Goal: Communication & Community: Answer question/provide support

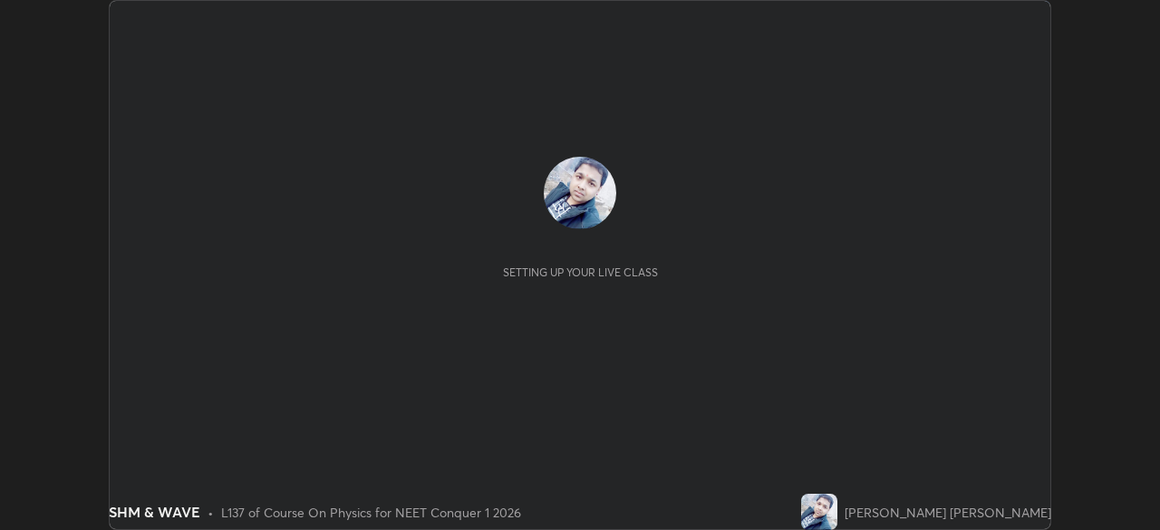
scroll to position [530, 1160]
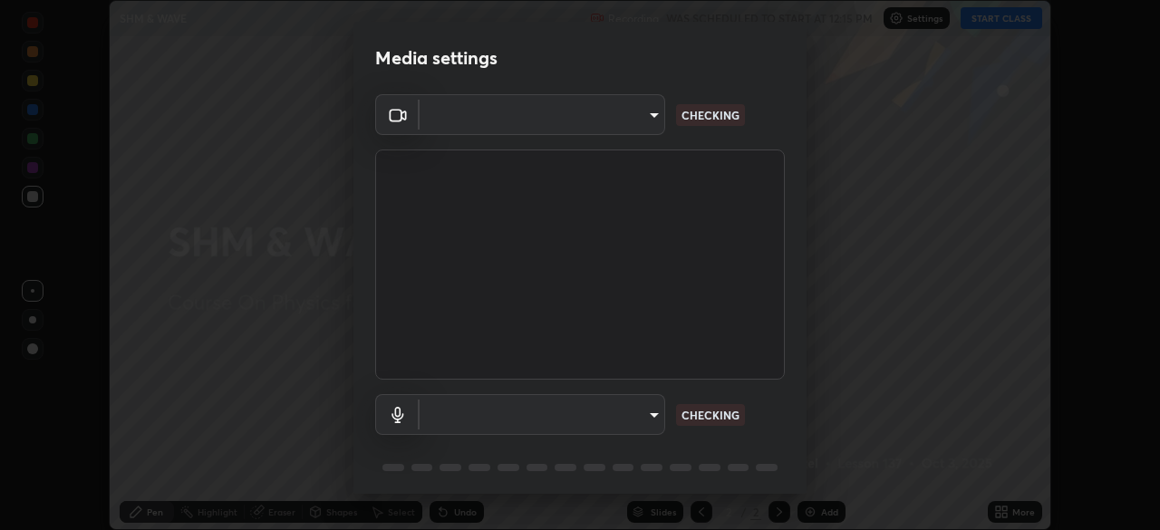
type input "94041621d18cc9dd34390ff77fa3d0b0b860356df96153333a0061212b2b3e48"
type input "551e77b46e8c6428d4620f8e56ec6f62caea4f91a0689828d7180c21a468a13c"
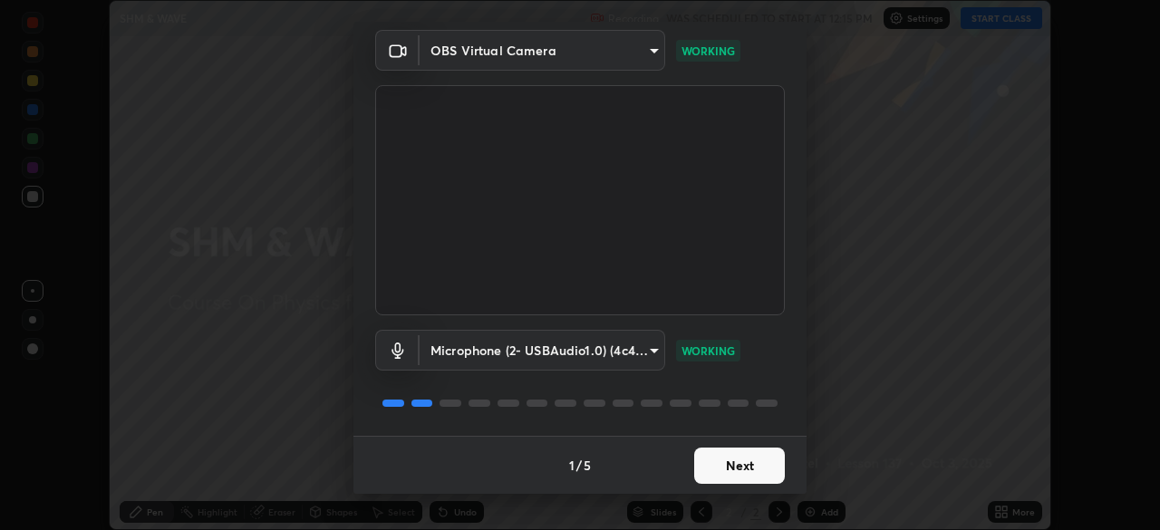
click at [755, 463] on button "Next" at bounding box center [739, 466] width 91 height 36
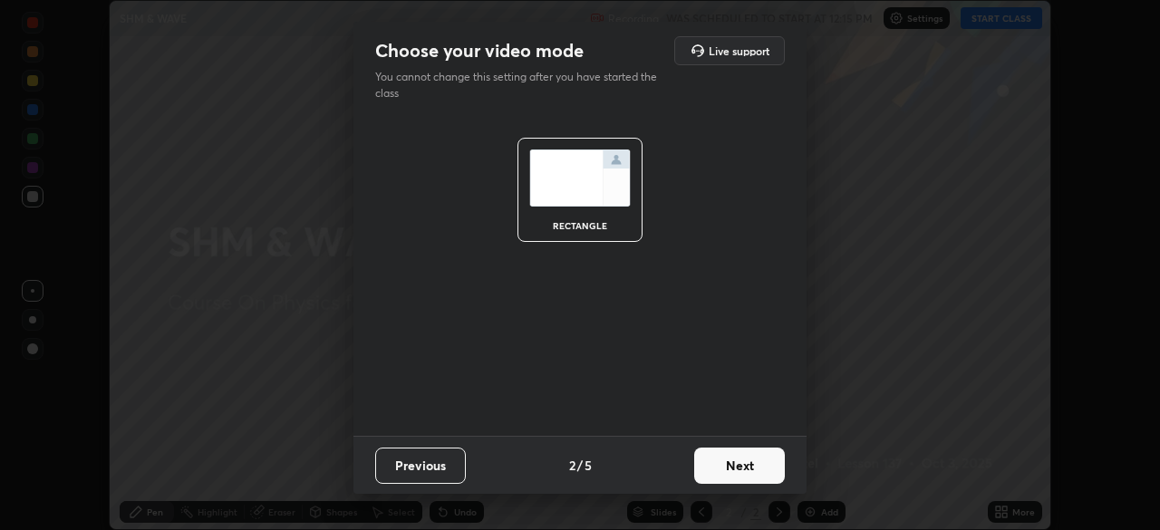
scroll to position [0, 0]
click at [743, 468] on button "Next" at bounding box center [739, 466] width 91 height 36
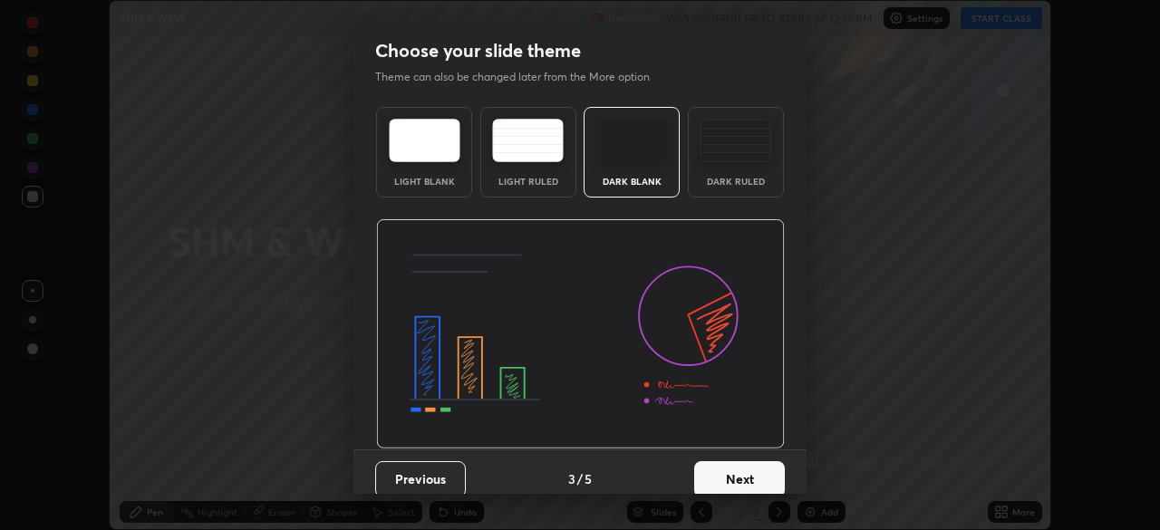
click at [745, 479] on button "Next" at bounding box center [739, 479] width 91 height 36
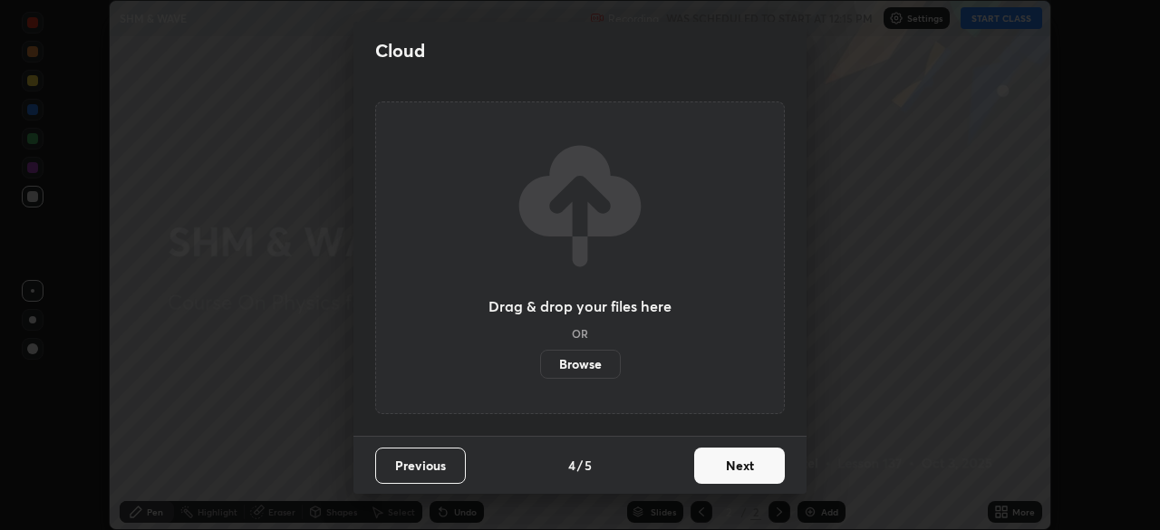
click at [745, 470] on button "Next" at bounding box center [739, 466] width 91 height 36
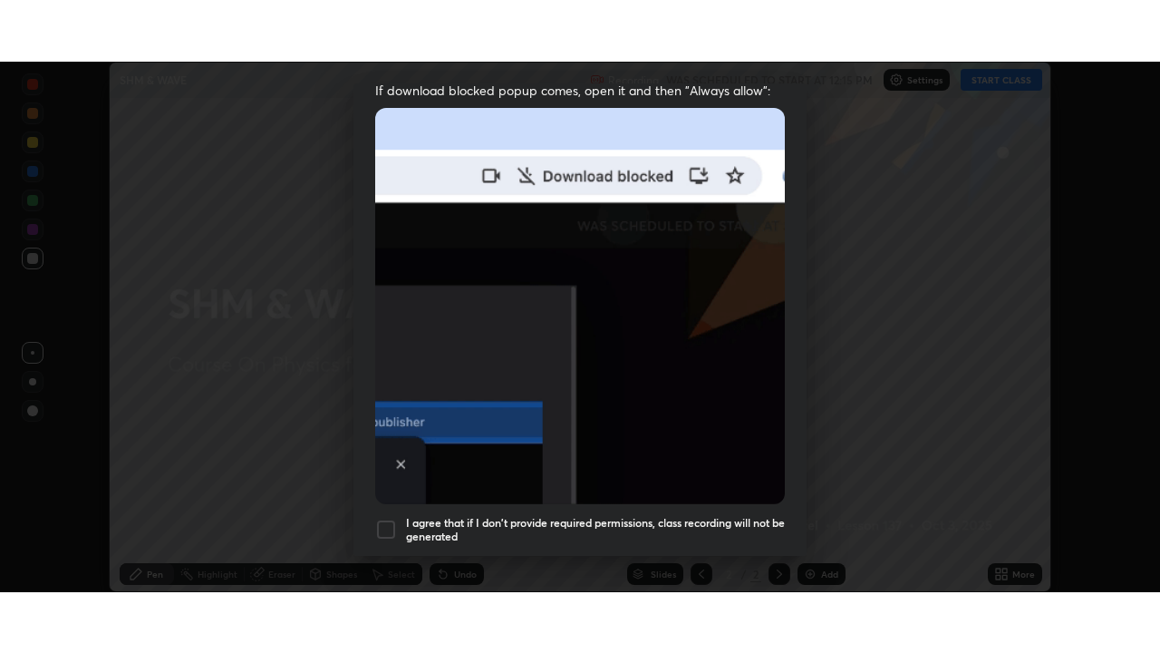
scroll to position [434, 0]
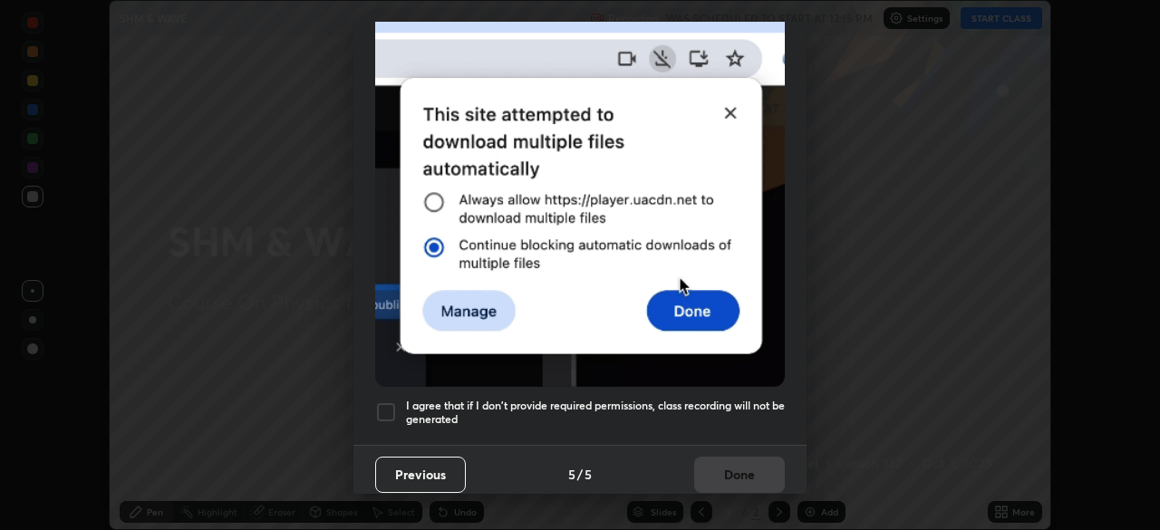
click at [724, 403] on h5 "I agree that if I don't provide required permissions, class recording will not …" at bounding box center [595, 413] width 379 height 28
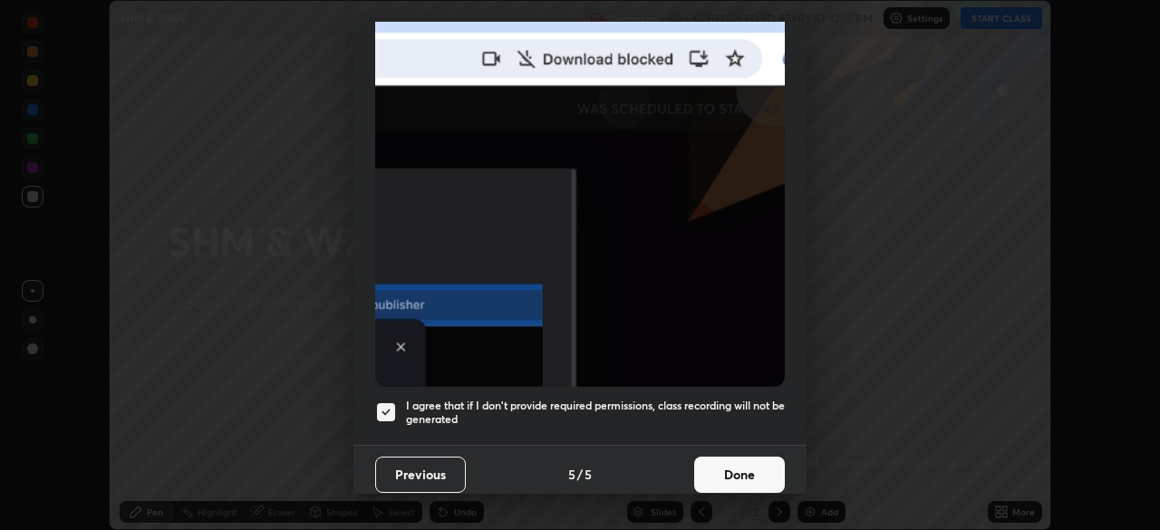
click at [743, 467] on button "Done" at bounding box center [739, 475] width 91 height 36
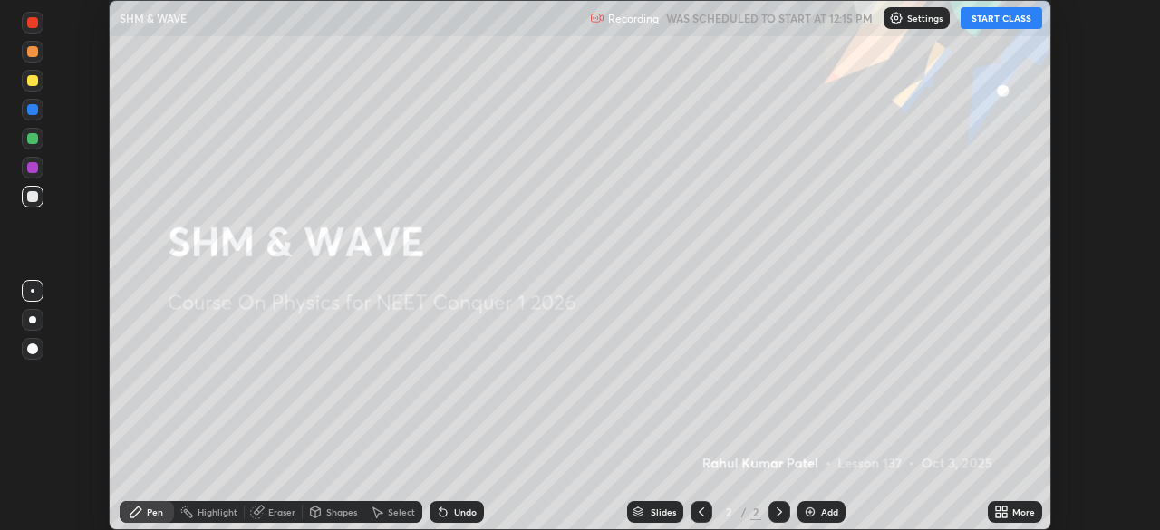
click at [985, 21] on button "START CLASS" at bounding box center [1002, 18] width 82 height 22
click at [823, 511] on div "Add" at bounding box center [829, 512] width 17 height 9
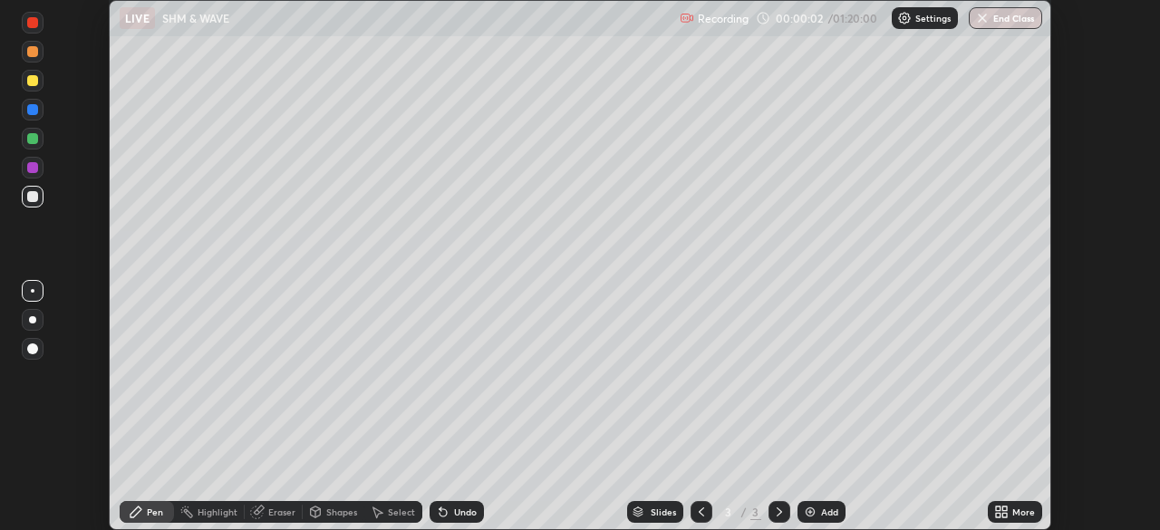
click at [1003, 510] on icon at bounding box center [1005, 509] width 5 height 5
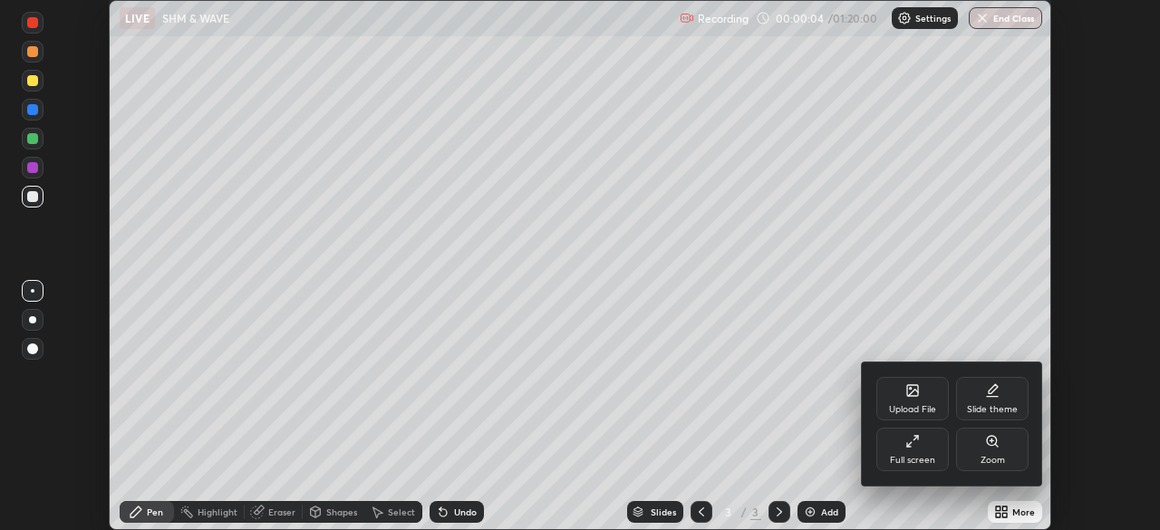
click at [907, 456] on div "Full screen" at bounding box center [912, 460] width 45 height 9
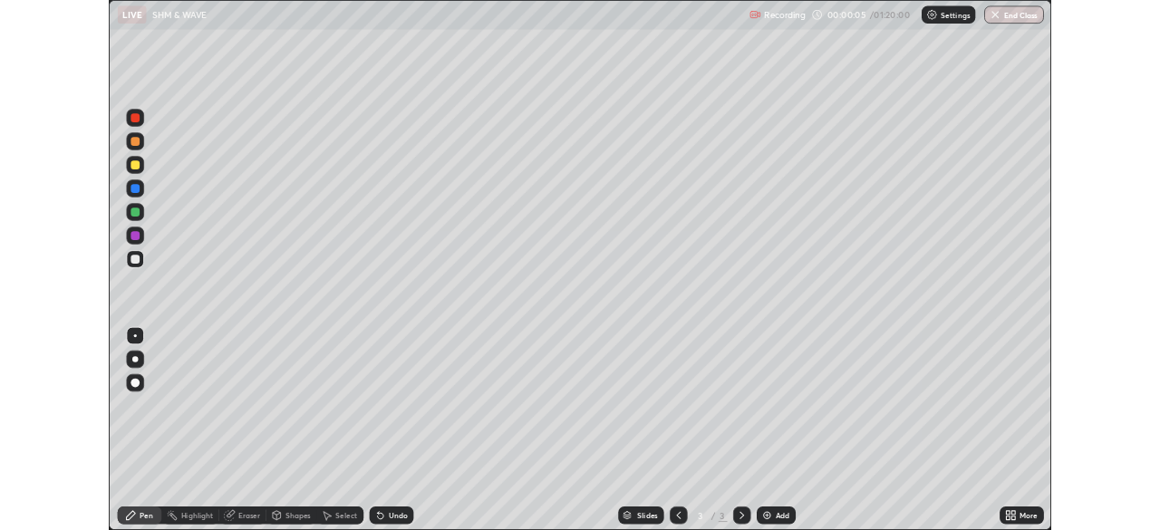
scroll to position [653, 1160]
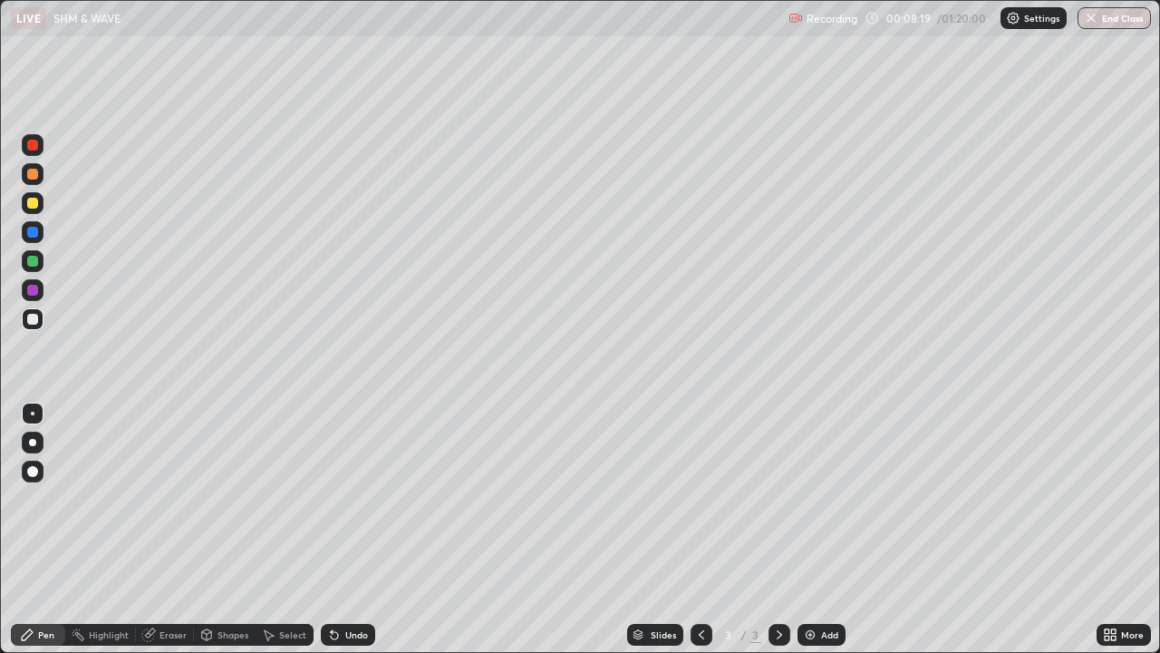
click at [34, 175] on div at bounding box center [32, 174] width 11 height 11
click at [352, 529] on div "Undo" at bounding box center [356, 634] width 23 height 9
click at [233, 529] on div "Shapes" at bounding box center [233, 634] width 31 height 9
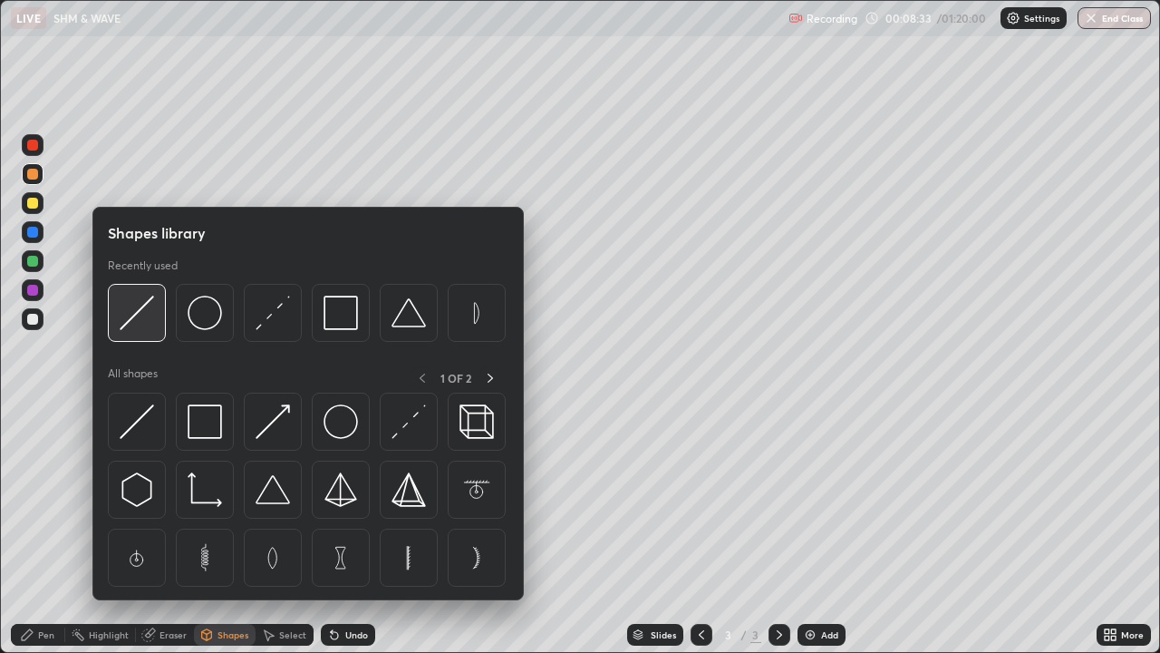
click at [154, 320] on div at bounding box center [137, 313] width 58 height 58
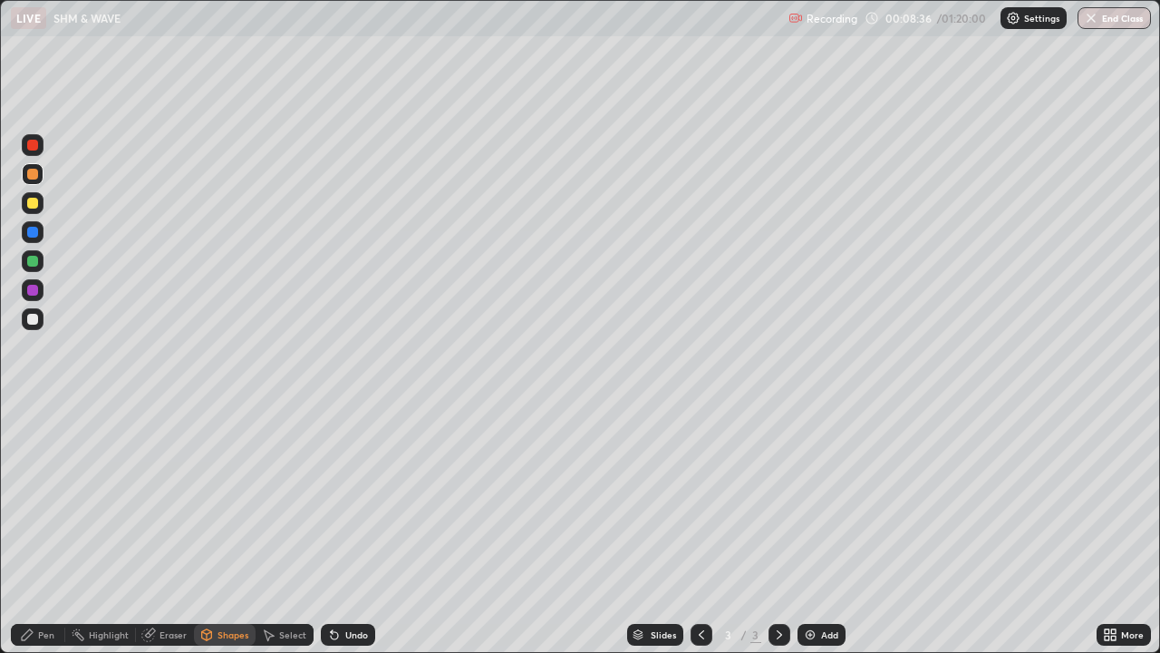
click at [45, 529] on div "Pen" at bounding box center [46, 634] width 16 height 9
click at [34, 321] on div at bounding box center [32, 319] width 11 height 11
click at [35, 203] on div at bounding box center [32, 203] width 11 height 11
click at [818, 529] on div "Add" at bounding box center [822, 635] width 48 height 22
click at [35, 178] on div at bounding box center [32, 174] width 11 height 11
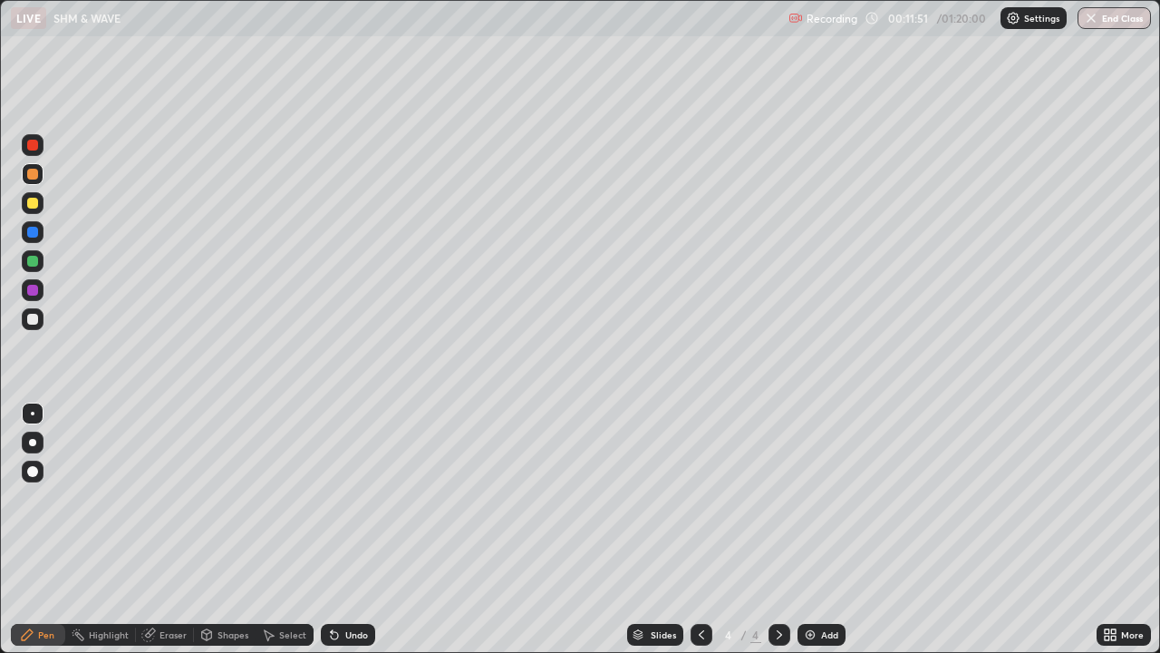
click at [36, 204] on div at bounding box center [32, 203] width 11 height 11
click at [228, 529] on div "Shapes" at bounding box center [233, 634] width 31 height 9
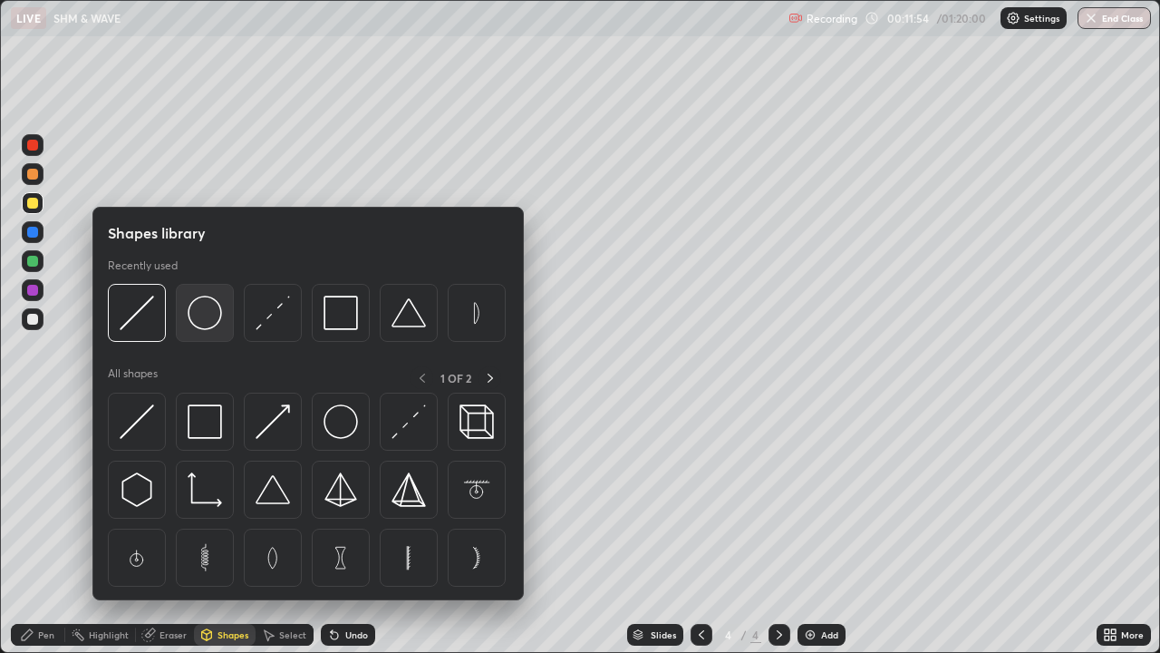
click at [209, 313] on img at bounding box center [205, 313] width 34 height 34
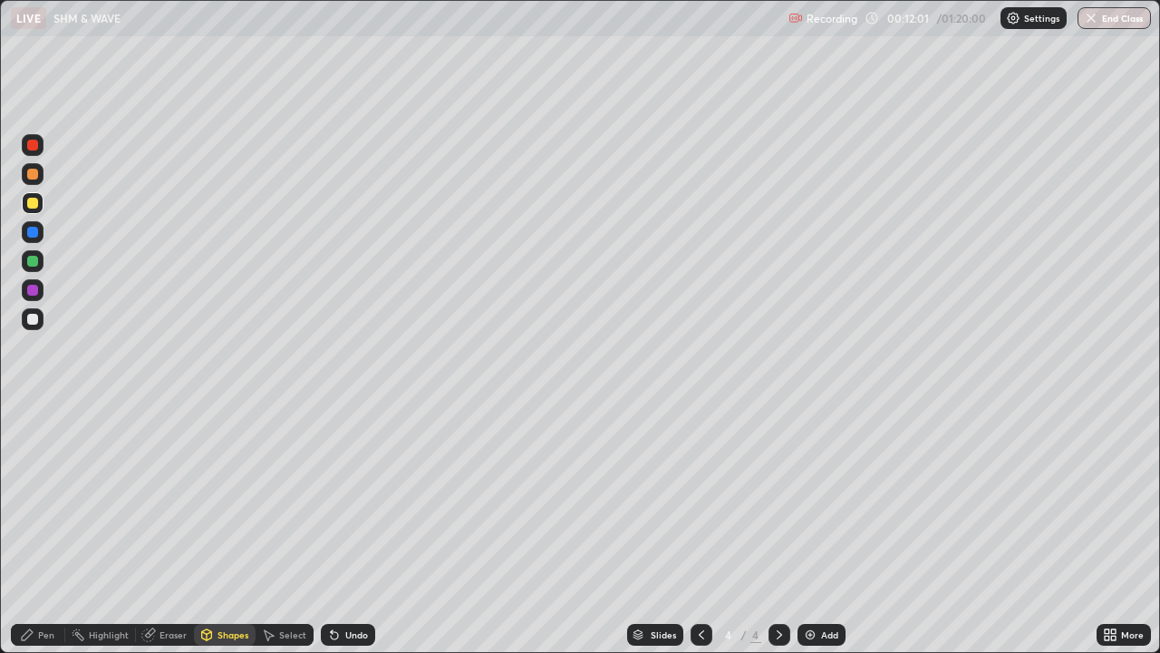
click at [238, 529] on div "Shapes" at bounding box center [233, 634] width 31 height 9
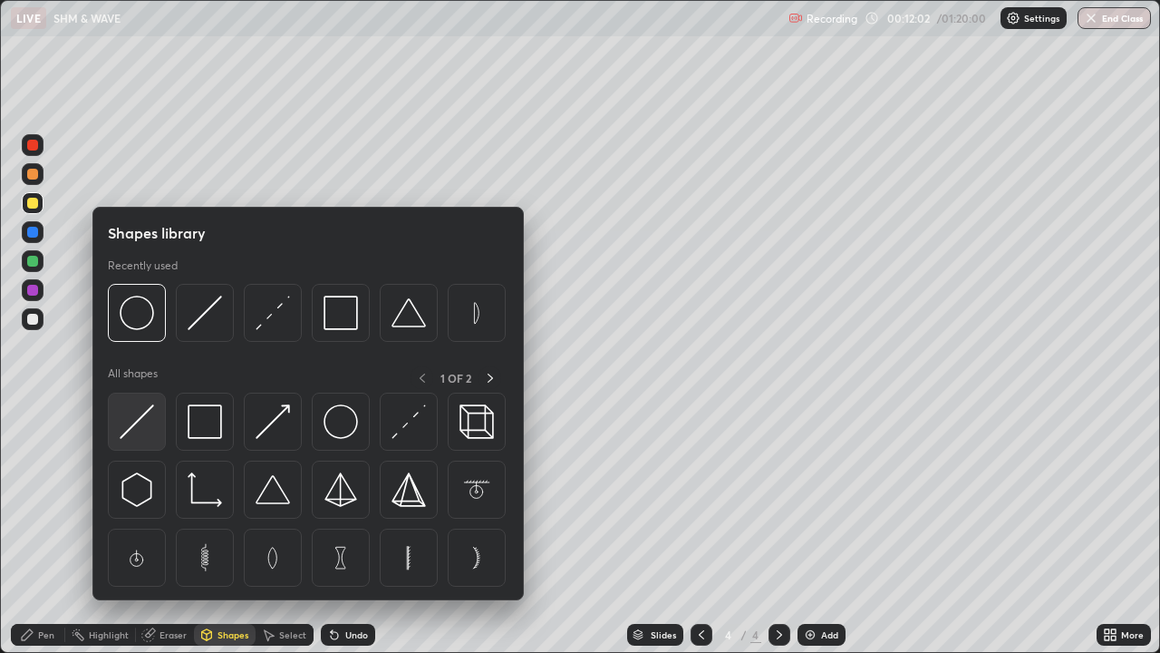
click at [144, 422] on img at bounding box center [137, 421] width 34 height 34
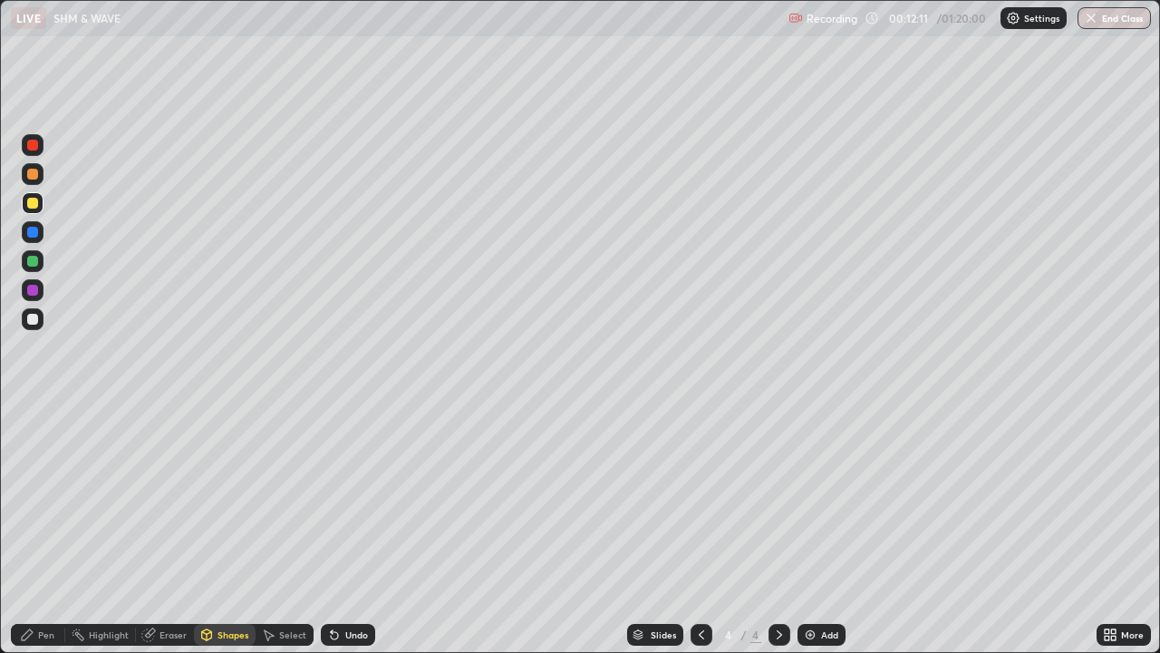
click at [236, 529] on div "Shapes" at bounding box center [233, 634] width 31 height 9
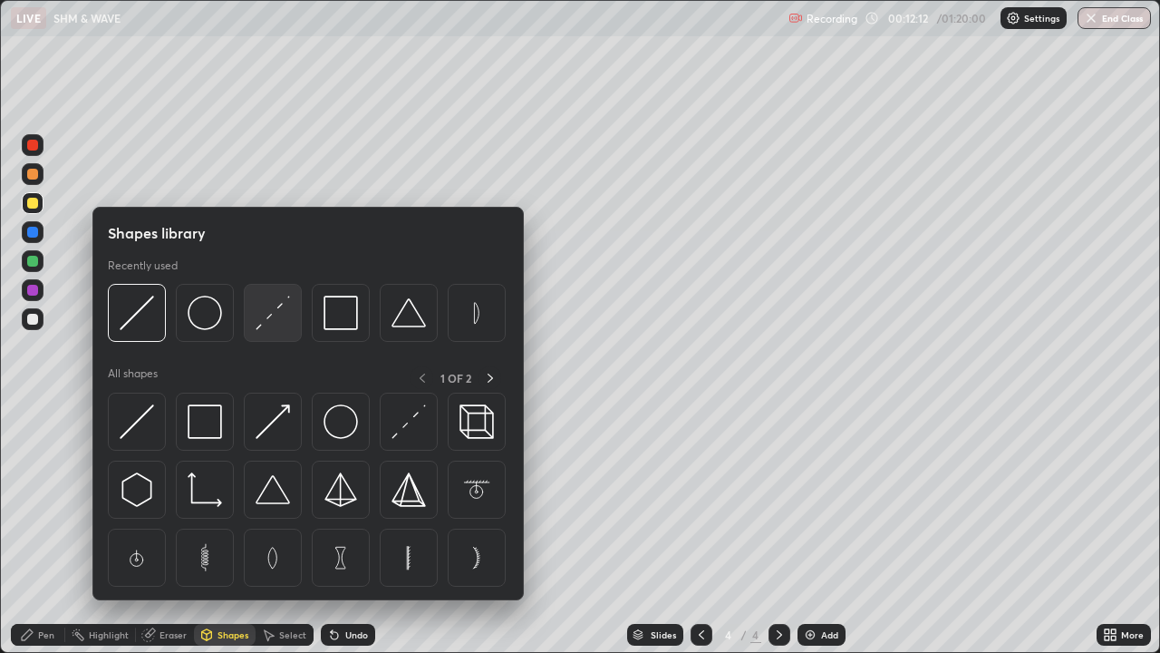
click at [276, 317] on img at bounding box center [273, 313] width 34 height 34
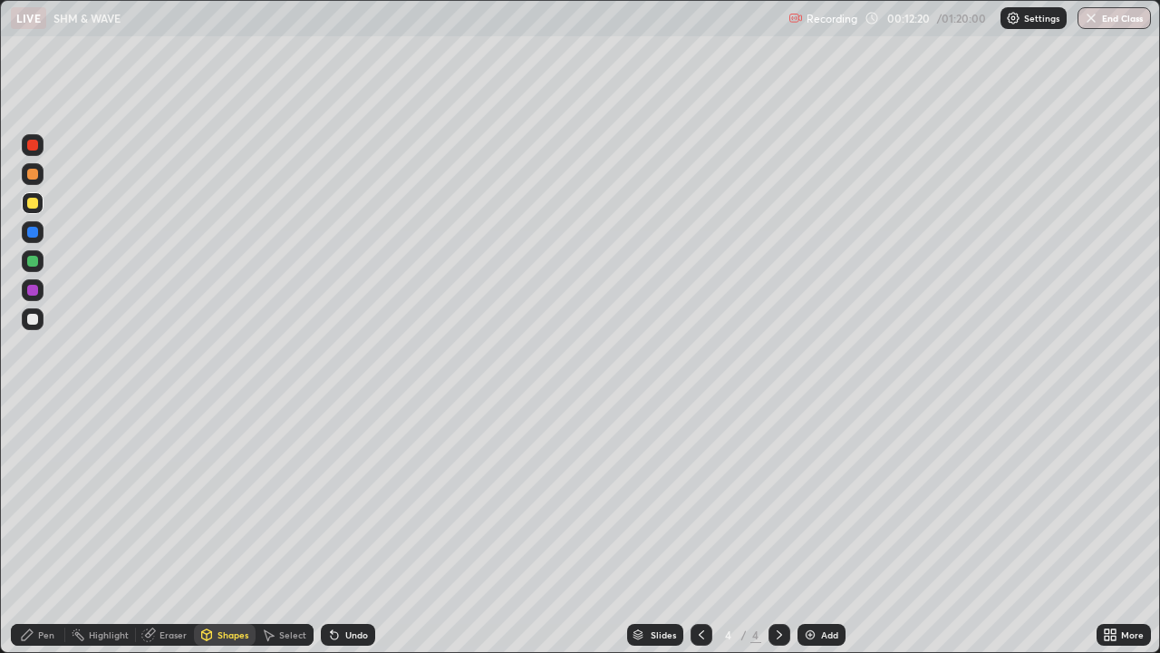
click at [225, 529] on div "Shapes" at bounding box center [233, 634] width 31 height 9
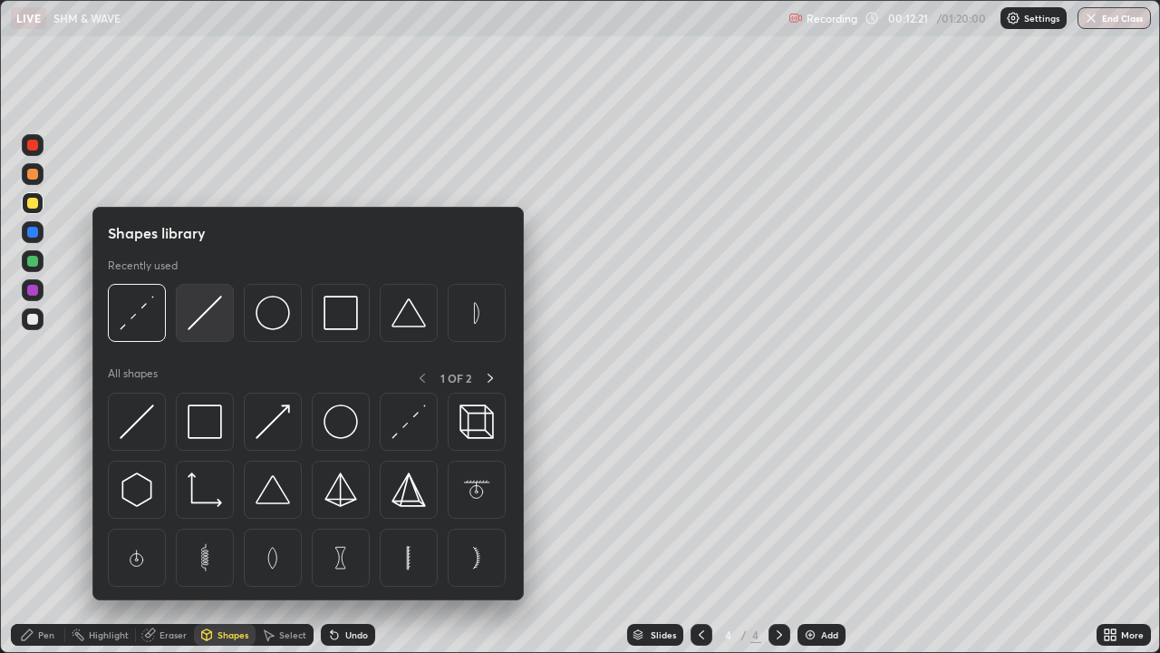
click at [202, 320] on img at bounding box center [205, 313] width 34 height 34
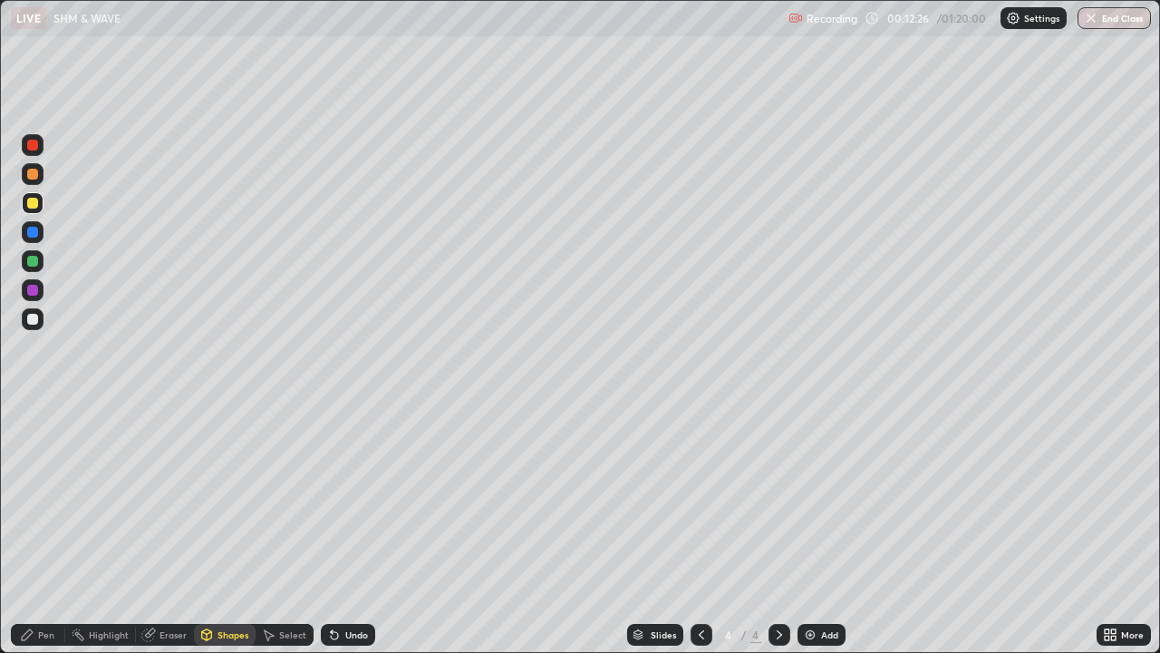
click at [225, 529] on div "Shapes" at bounding box center [225, 635] width 62 height 22
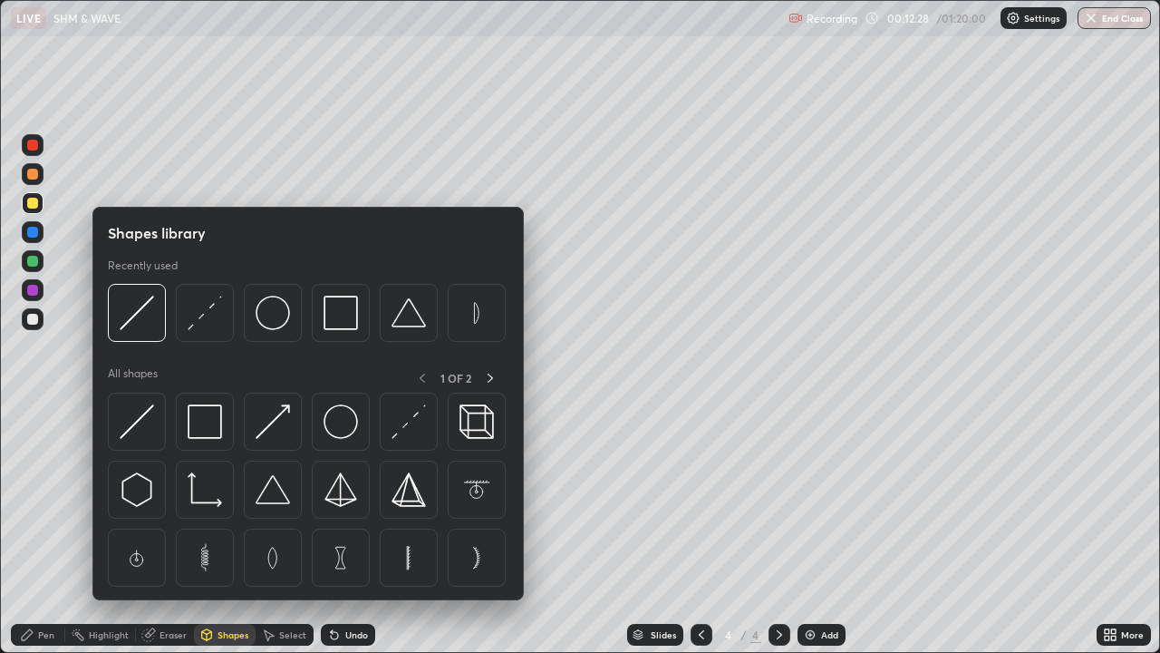
click at [32, 231] on div at bounding box center [32, 232] width 11 height 11
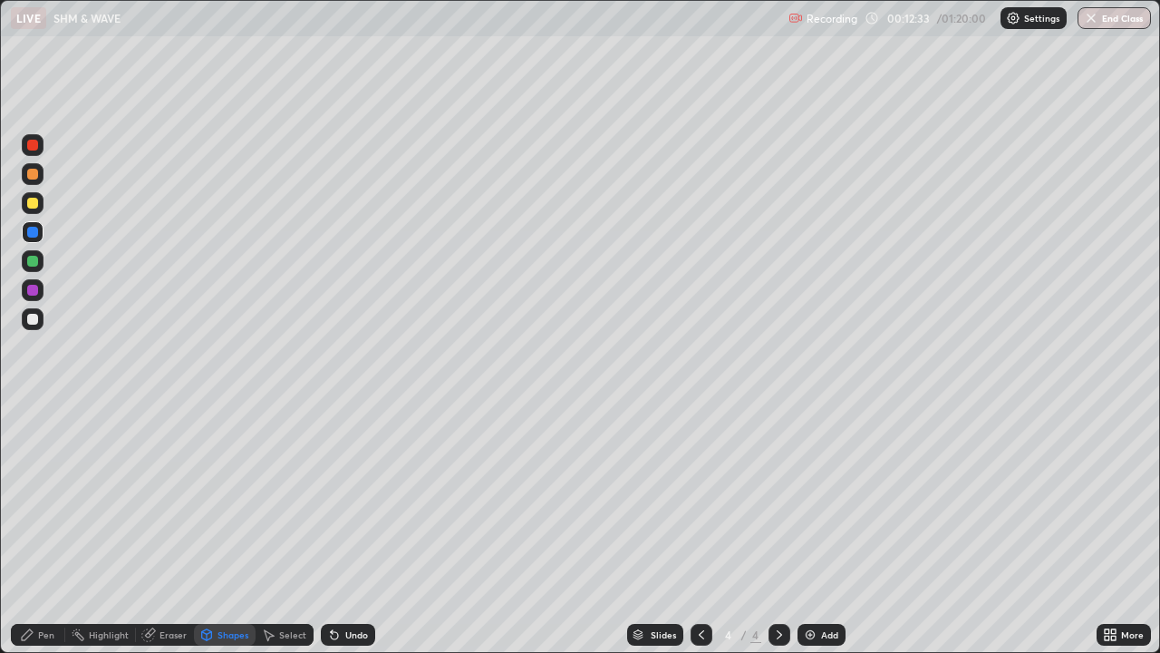
click at [37, 529] on div "Pen" at bounding box center [38, 635] width 54 height 22
click at [346, 529] on div "Undo" at bounding box center [356, 634] width 23 height 9
click at [769, 529] on div at bounding box center [780, 635] width 22 height 36
click at [776, 529] on div at bounding box center [780, 635] width 22 height 36
click at [37, 257] on div at bounding box center [32, 261] width 11 height 11
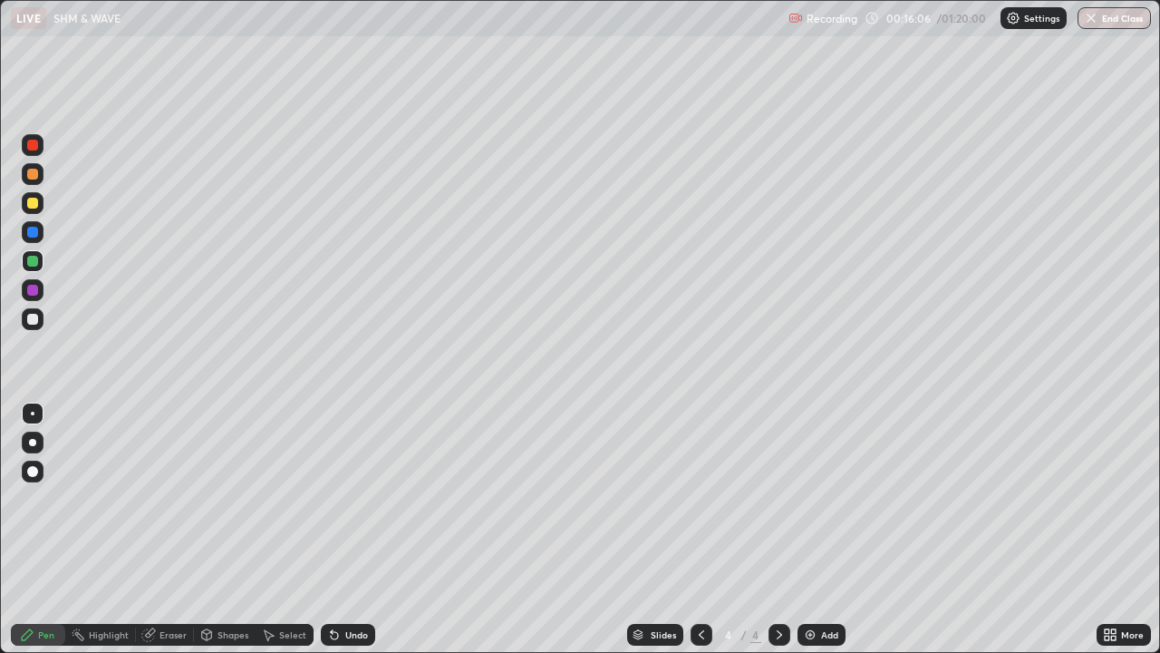
click at [36, 146] on div at bounding box center [32, 145] width 11 height 11
click at [34, 317] on div at bounding box center [32, 319] width 11 height 11
click at [34, 263] on div at bounding box center [32, 261] width 11 height 11
click at [36, 293] on div at bounding box center [32, 290] width 11 height 11
click at [707, 529] on div at bounding box center [702, 635] width 22 height 22
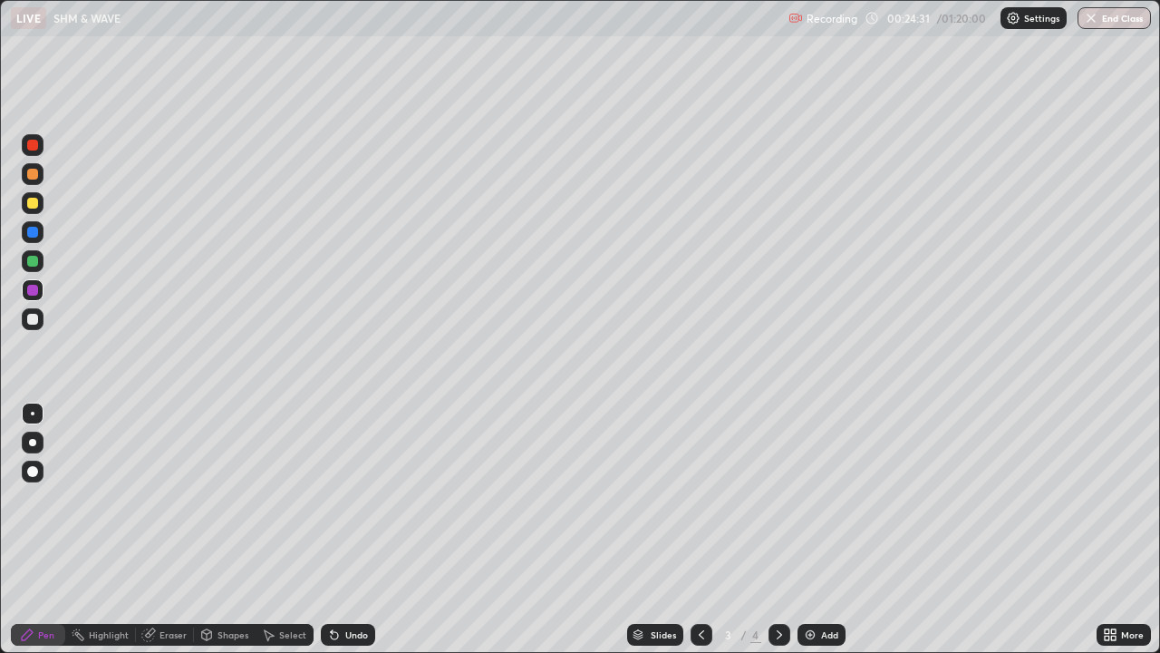
click at [776, 529] on icon at bounding box center [779, 634] width 15 height 15
click at [819, 529] on div "Add" at bounding box center [822, 635] width 48 height 22
click at [33, 176] on div at bounding box center [32, 174] width 11 height 11
click at [232, 529] on div "Shapes" at bounding box center [233, 634] width 31 height 9
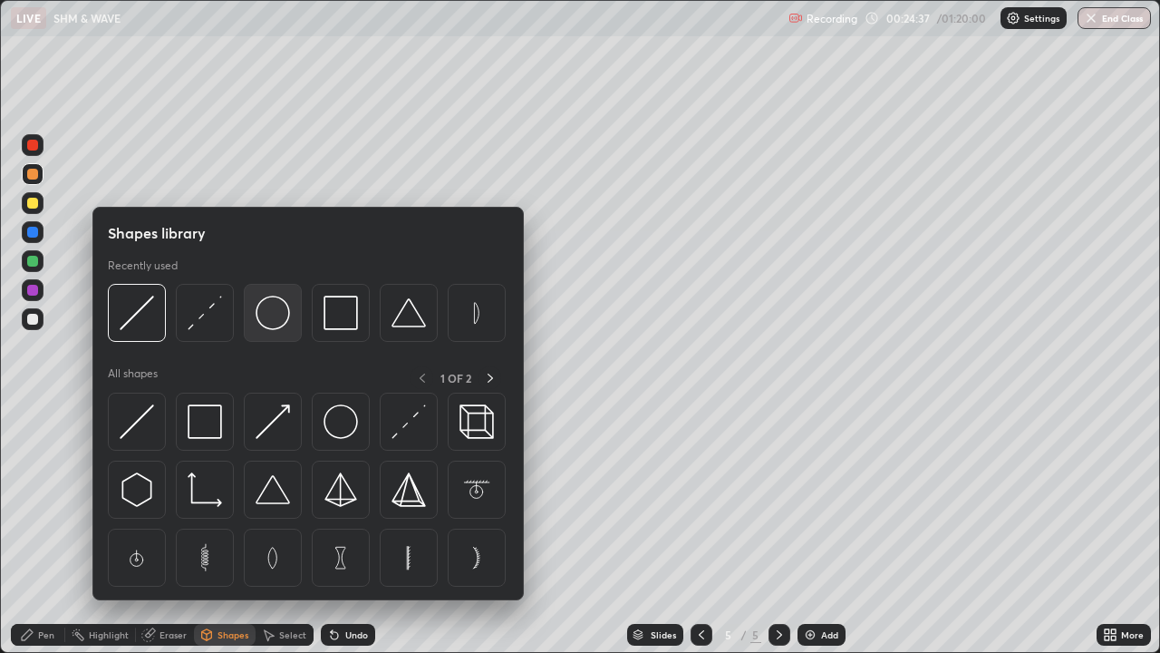
click at [278, 317] on img at bounding box center [273, 313] width 34 height 34
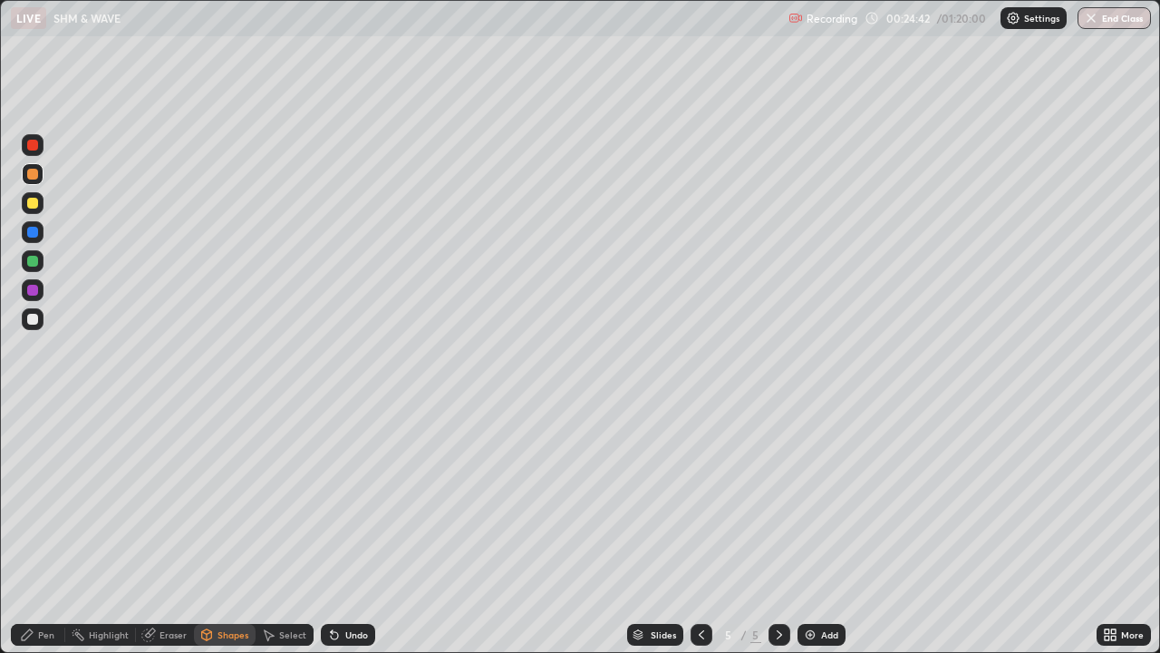
click at [222, 529] on div "Shapes" at bounding box center [233, 634] width 31 height 9
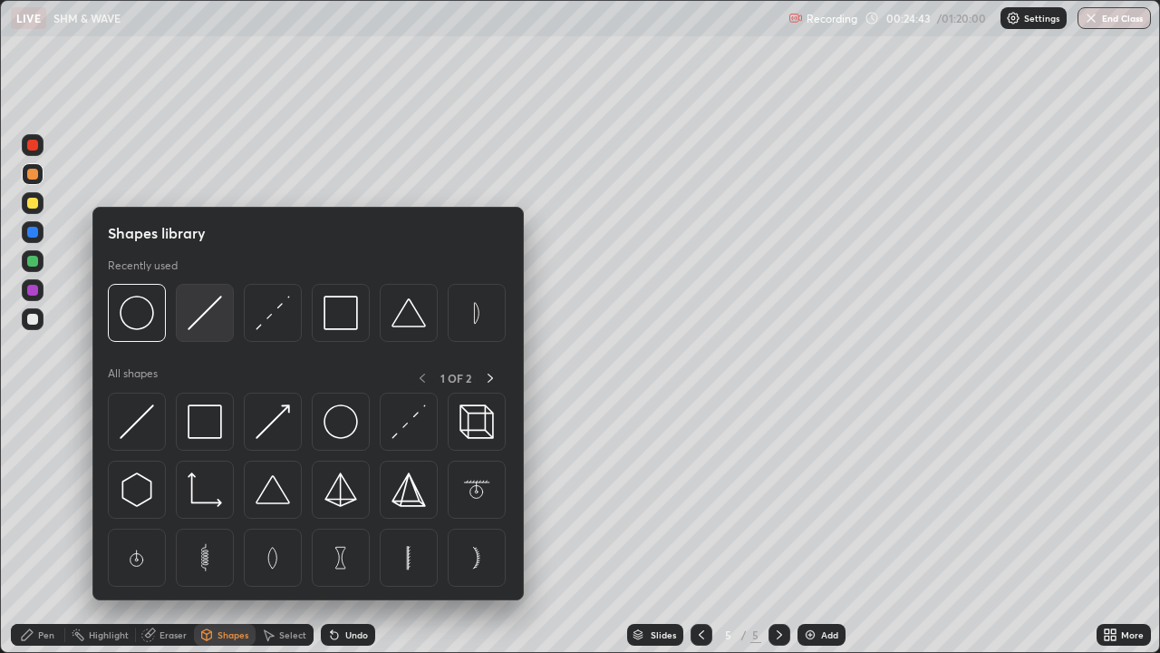
click at [209, 315] on img at bounding box center [205, 313] width 34 height 34
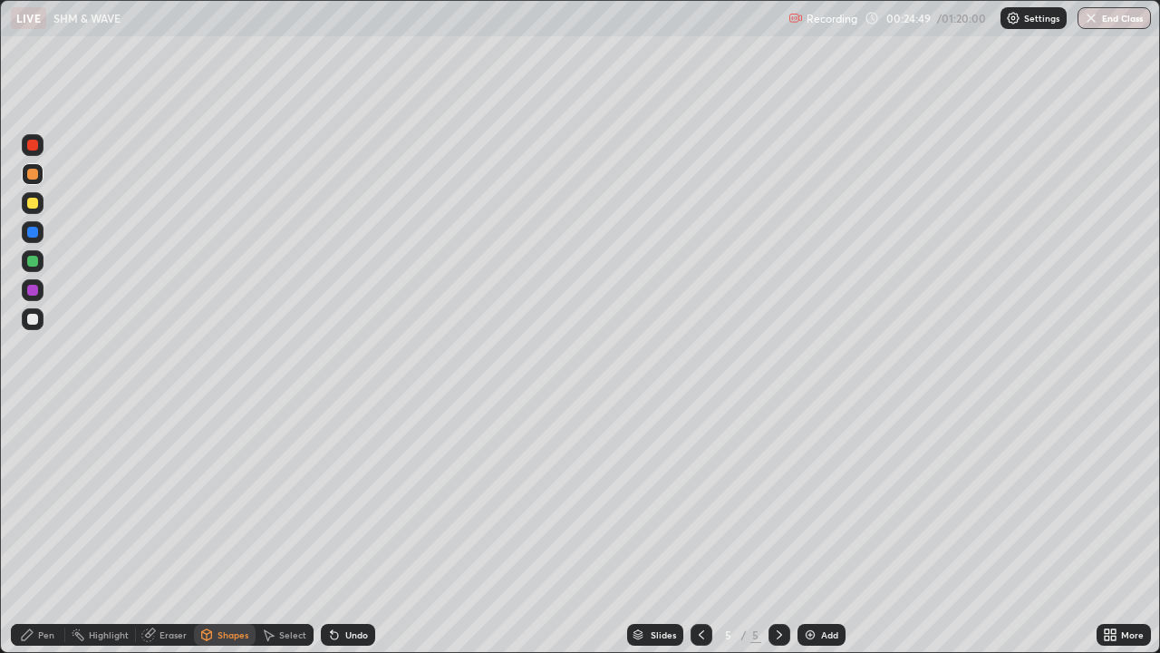
click at [51, 529] on div "Pen" at bounding box center [46, 634] width 16 height 9
click at [33, 202] on div at bounding box center [32, 203] width 11 height 11
click at [237, 529] on div "Shapes" at bounding box center [233, 634] width 31 height 9
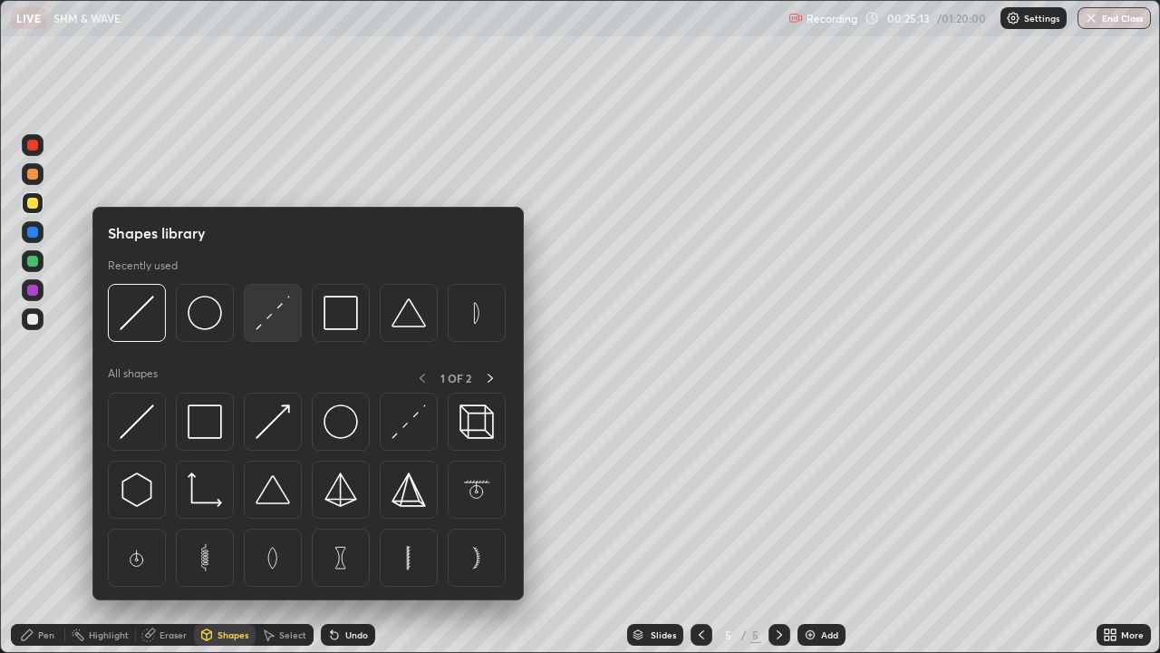
click at [270, 314] on img at bounding box center [273, 313] width 34 height 34
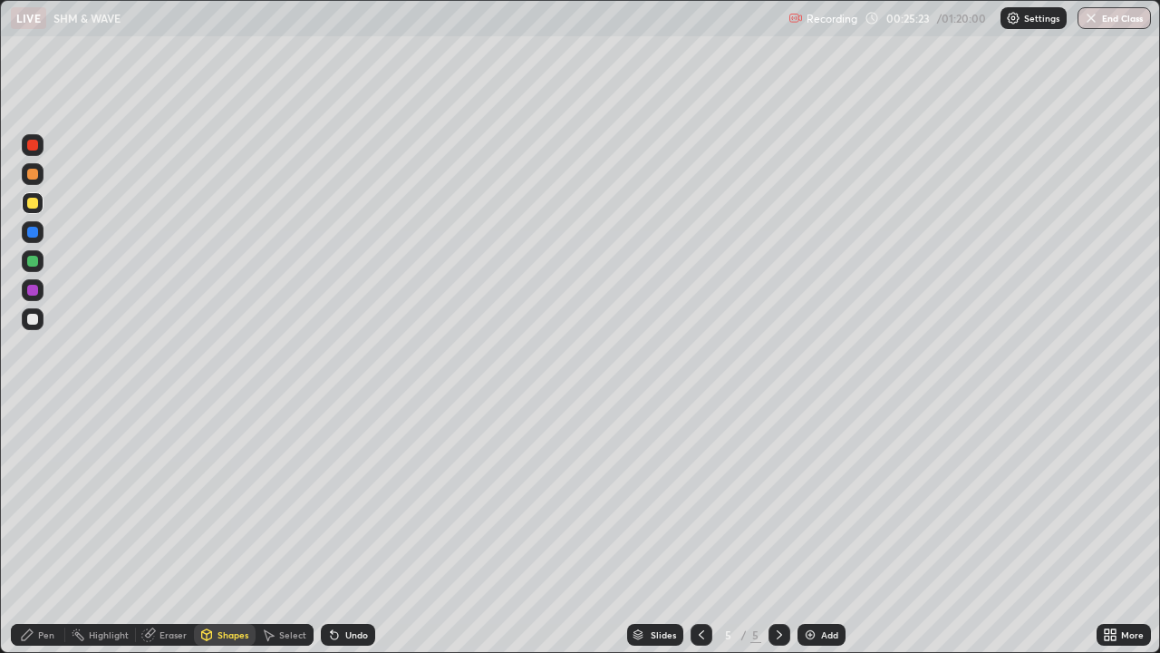
click at [44, 529] on div "Pen" at bounding box center [46, 634] width 16 height 9
click at [31, 313] on div at bounding box center [33, 319] width 22 height 22
click at [30, 174] on div at bounding box center [32, 174] width 11 height 11
click at [345, 529] on div "Undo" at bounding box center [356, 634] width 23 height 9
click at [35, 146] on div at bounding box center [32, 145] width 11 height 11
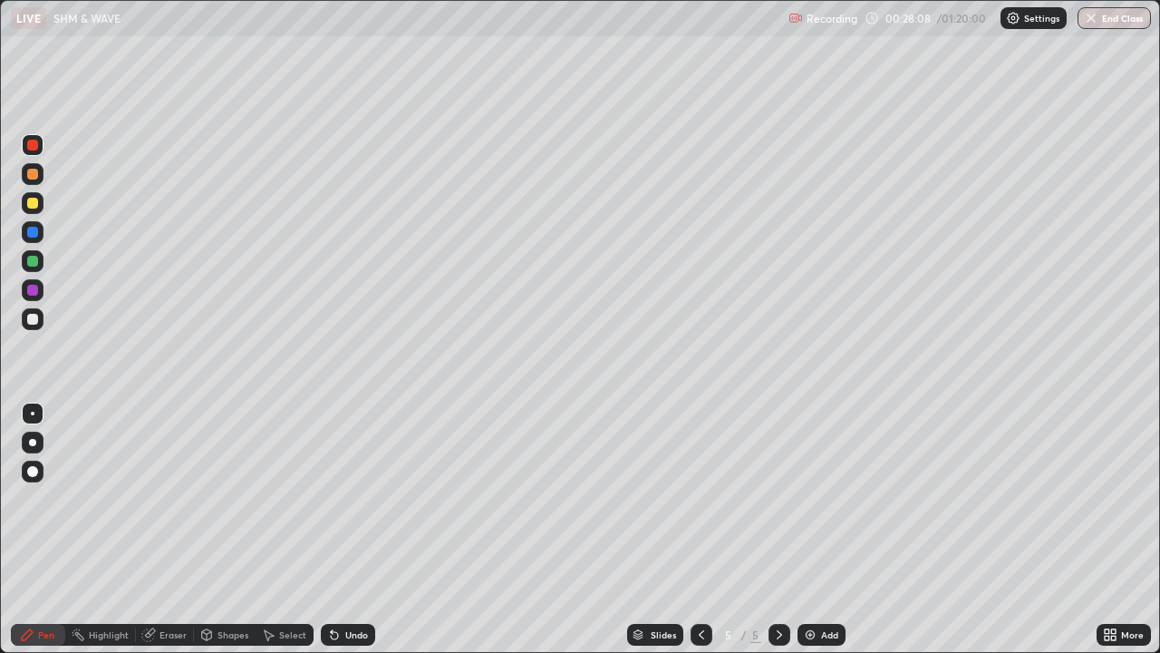
click at [697, 529] on icon at bounding box center [701, 634] width 15 height 15
click at [701, 529] on icon at bounding box center [701, 634] width 5 height 9
click at [33, 319] on div at bounding box center [32, 319] width 11 height 11
click at [33, 260] on div at bounding box center [32, 261] width 11 height 11
click at [786, 529] on div at bounding box center [780, 635] width 22 height 22
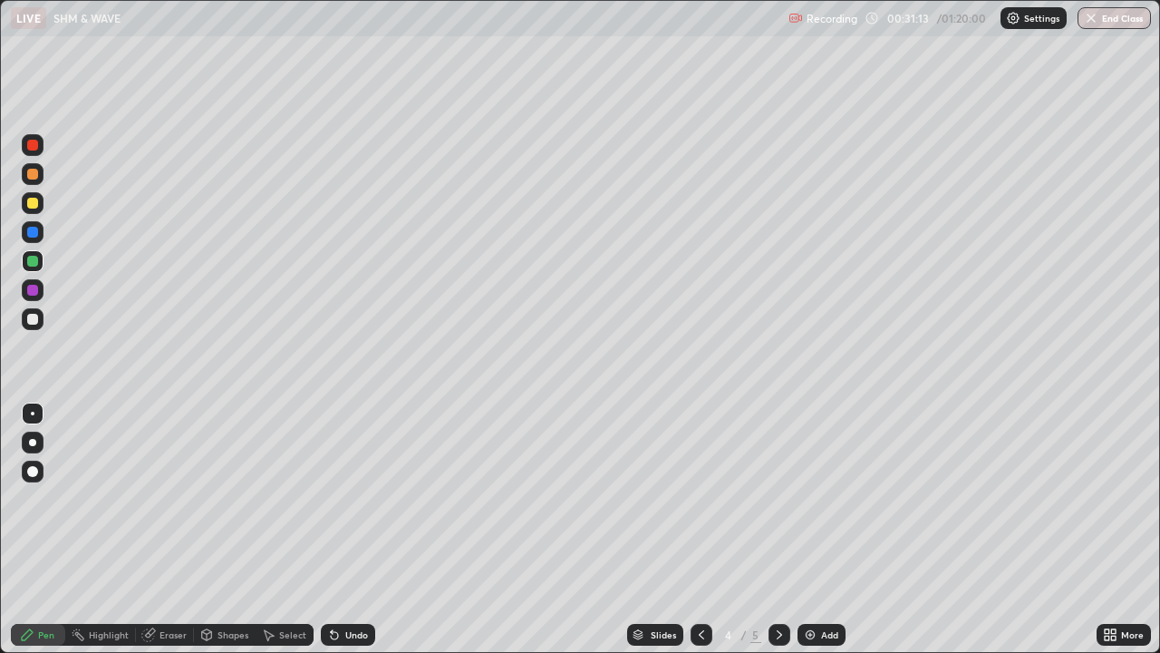
click at [785, 529] on div at bounding box center [780, 635] width 22 height 22
click at [706, 529] on div at bounding box center [702, 635] width 22 height 22
click at [700, 529] on icon at bounding box center [701, 634] width 15 height 15
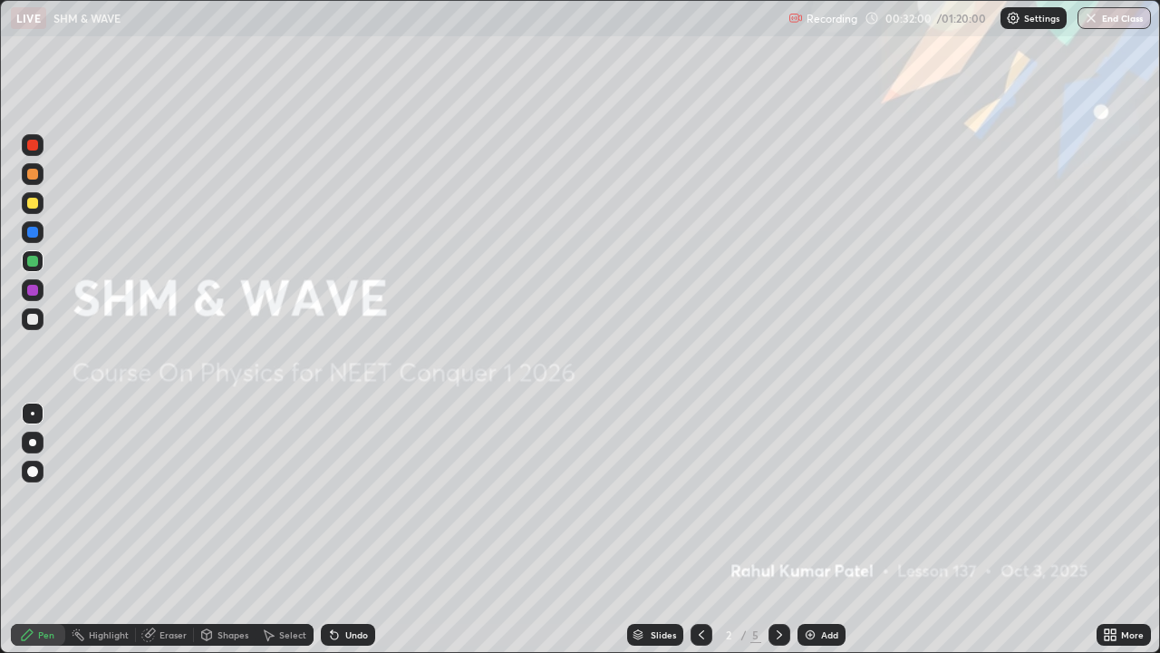
click at [778, 529] on icon at bounding box center [779, 634] width 15 height 15
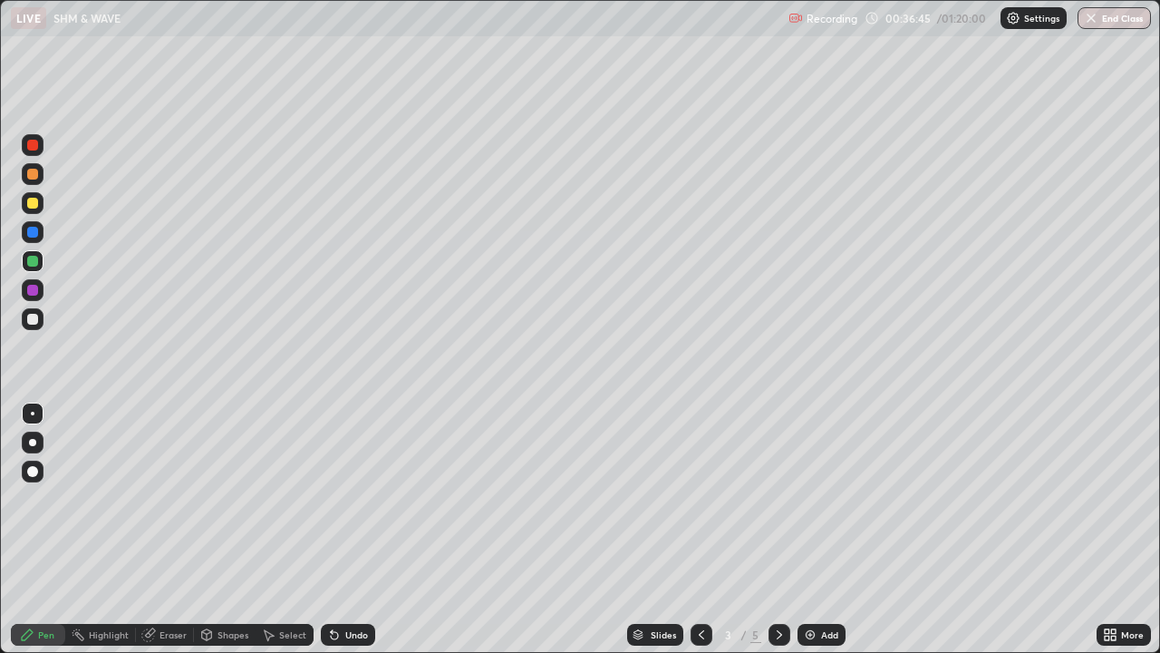
click at [779, 529] on icon at bounding box center [779, 634] width 15 height 15
click at [781, 529] on icon at bounding box center [779, 634] width 15 height 15
click at [778, 529] on icon at bounding box center [779, 634] width 15 height 15
click at [813, 529] on img at bounding box center [810, 634] width 15 height 15
click at [34, 177] on div at bounding box center [32, 174] width 11 height 11
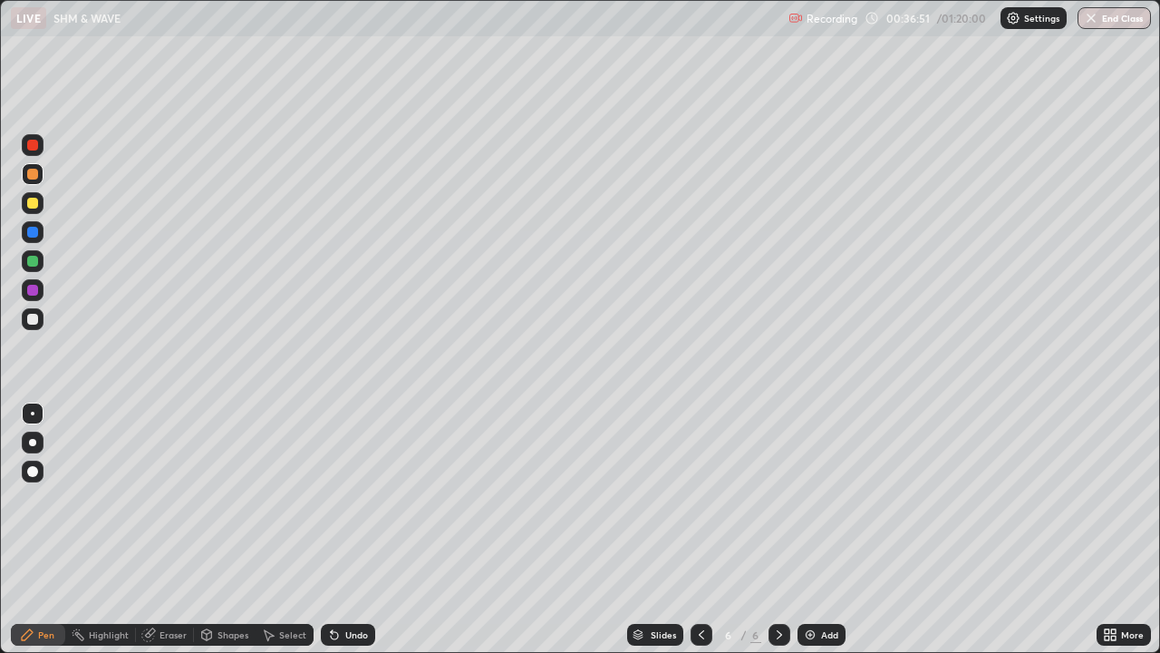
click at [222, 529] on div "Shapes" at bounding box center [233, 634] width 31 height 9
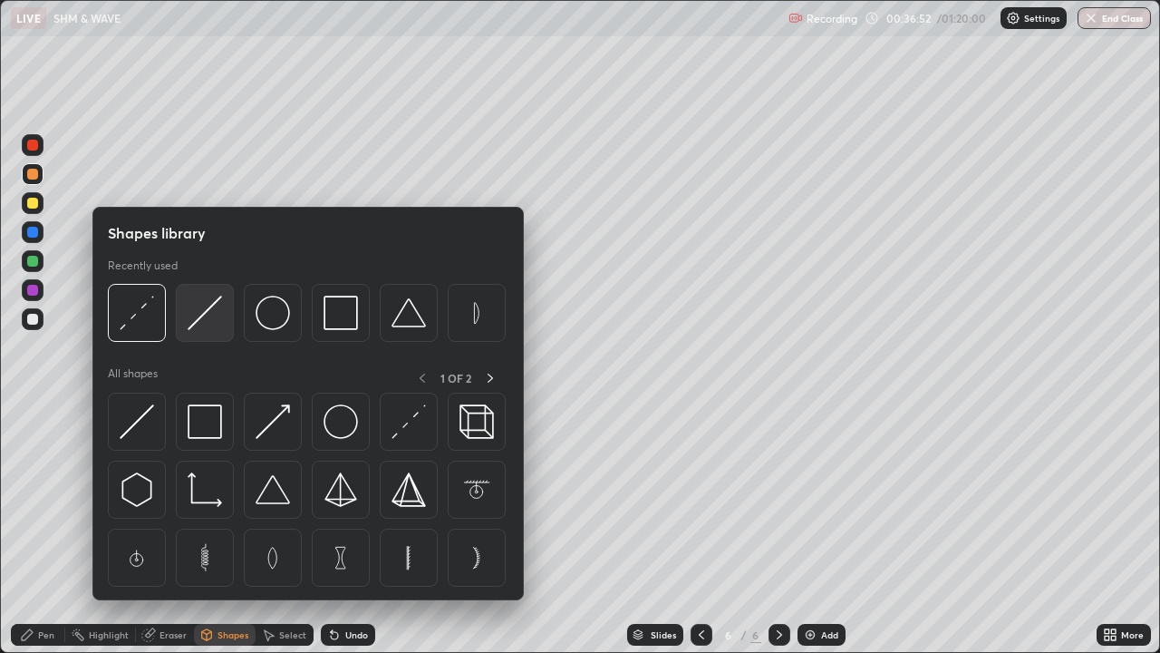
click at [201, 317] on img at bounding box center [205, 313] width 34 height 34
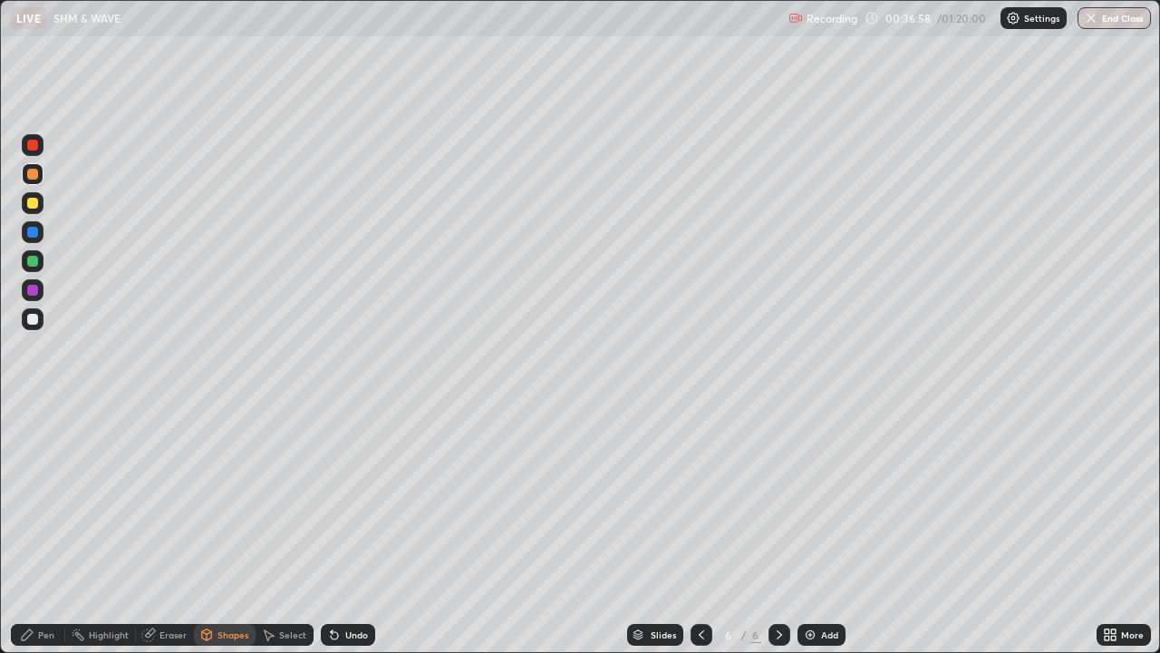
click at [208, 529] on icon at bounding box center [207, 634] width 10 height 11
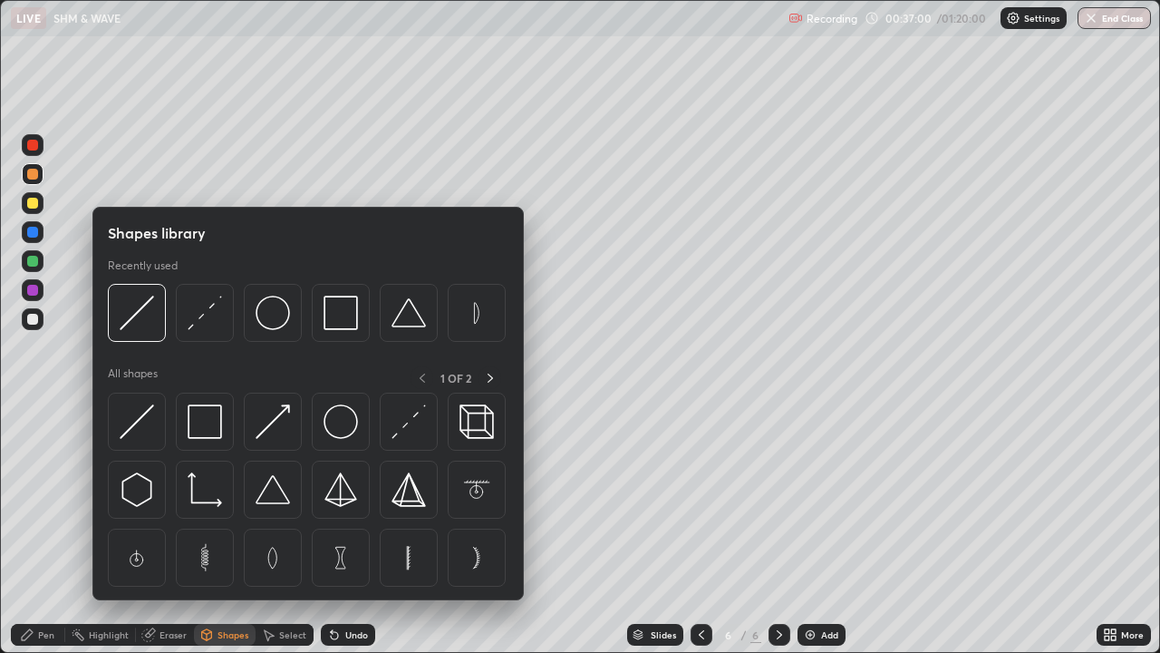
click at [46, 529] on div "Pen" at bounding box center [38, 635] width 54 height 22
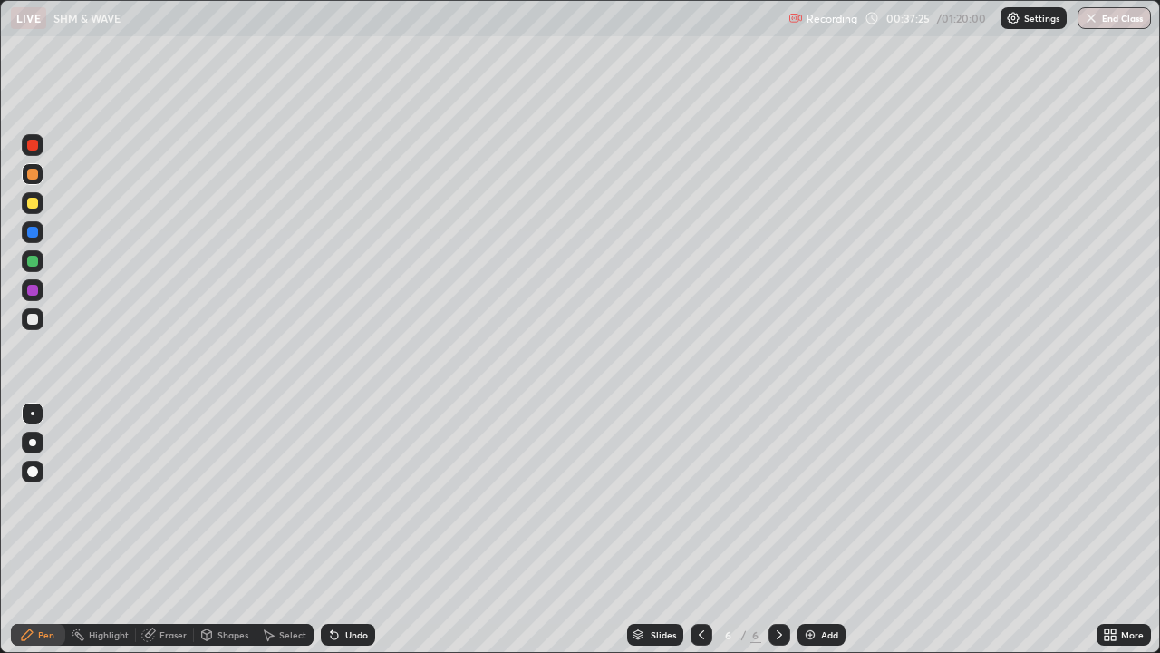
click at [35, 205] on div at bounding box center [32, 203] width 11 height 11
click at [32, 234] on div at bounding box center [32, 232] width 11 height 11
click at [237, 529] on div "Shapes" at bounding box center [233, 634] width 31 height 9
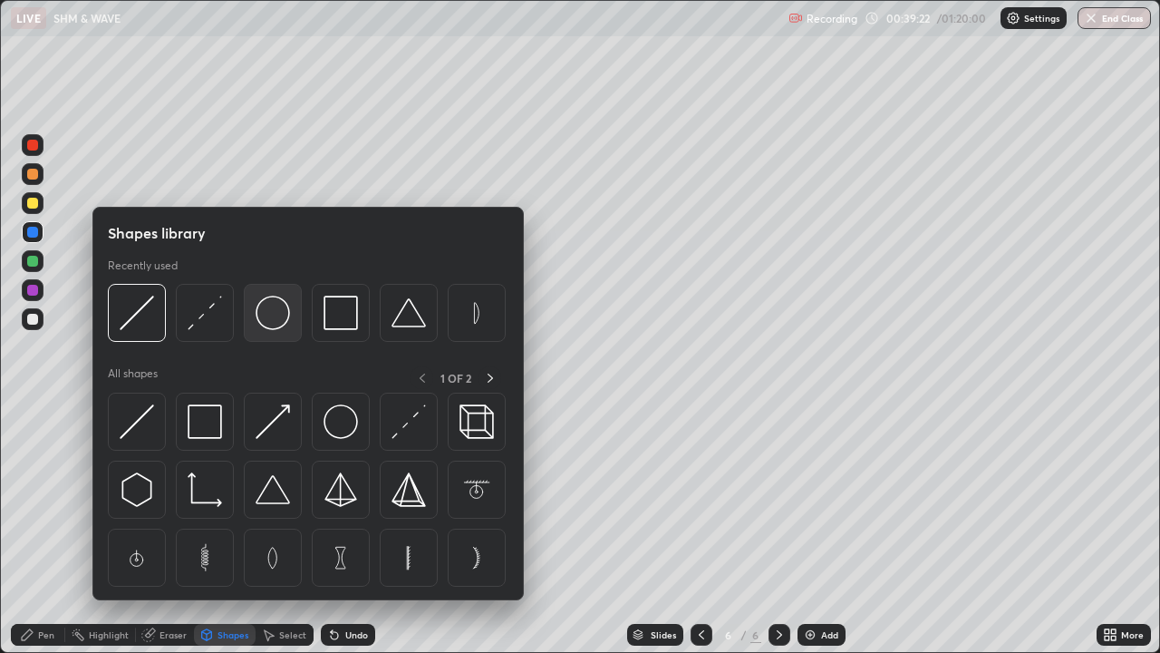
click at [275, 321] on img at bounding box center [273, 313] width 34 height 34
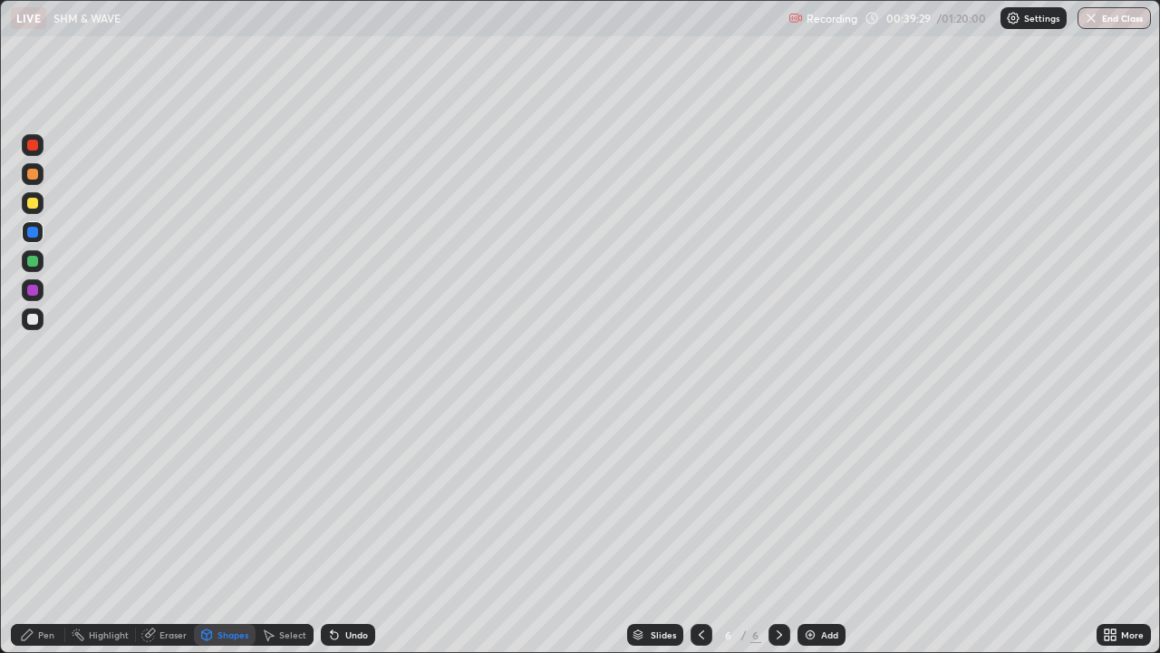
click at [237, 529] on div "Shapes" at bounding box center [233, 634] width 31 height 9
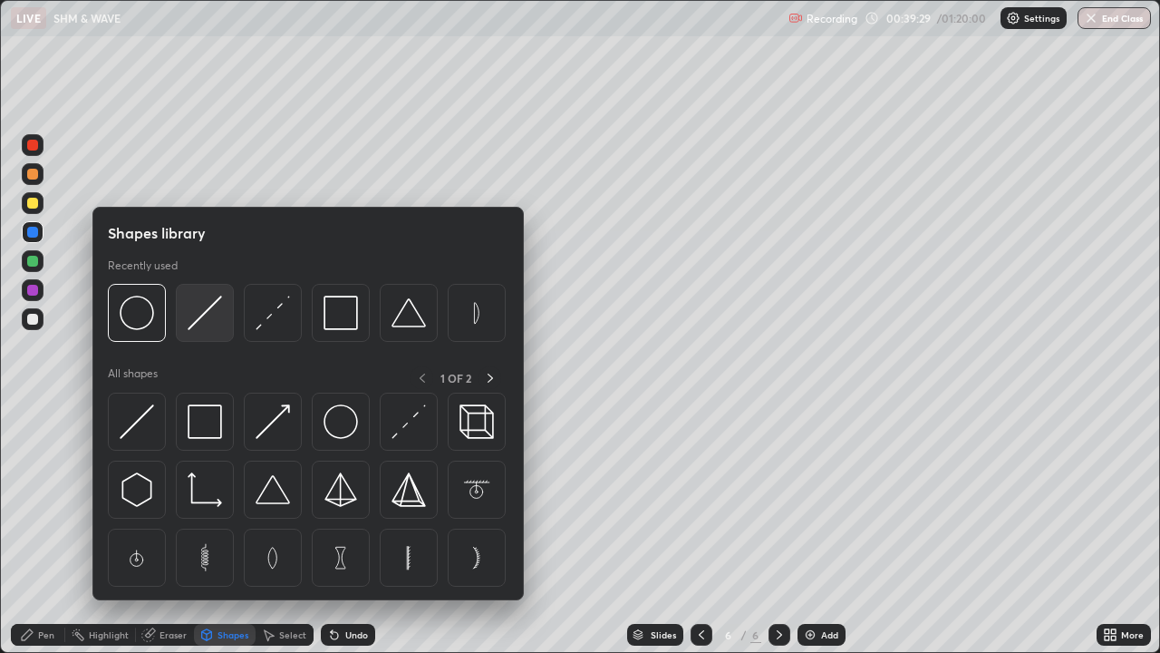
click at [209, 319] on img at bounding box center [205, 313] width 34 height 34
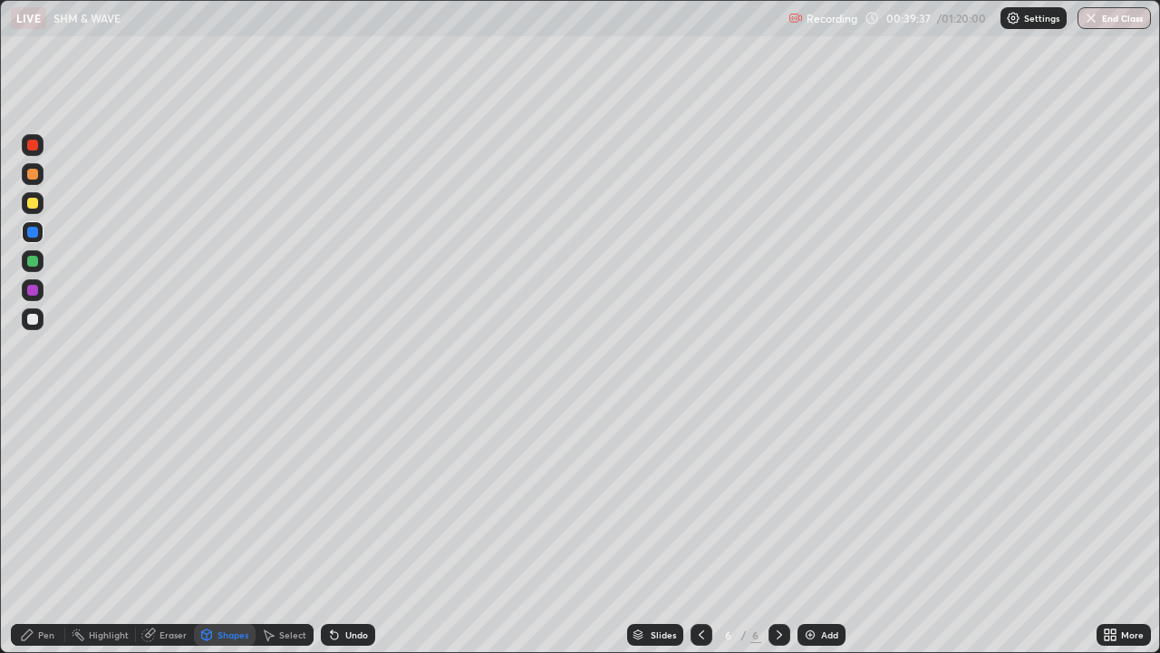
click at [48, 529] on div "Pen" at bounding box center [46, 634] width 16 height 9
click at [30, 320] on div at bounding box center [32, 319] width 11 height 11
click at [231, 529] on div "Shapes" at bounding box center [233, 634] width 31 height 9
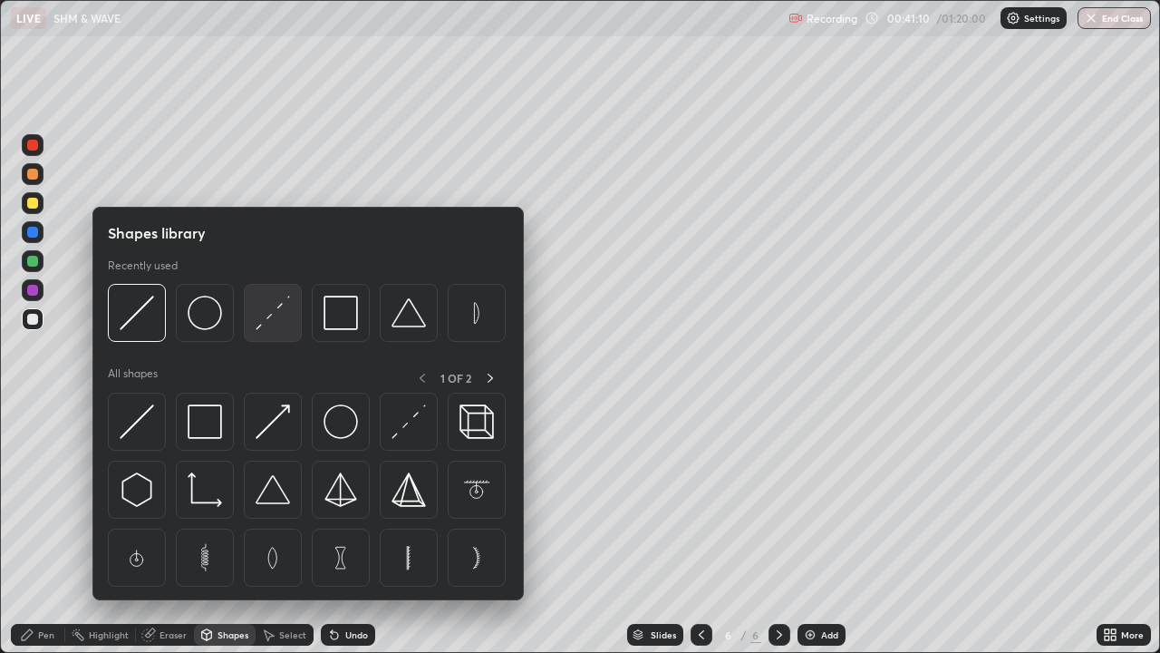
click at [276, 316] on img at bounding box center [273, 313] width 34 height 34
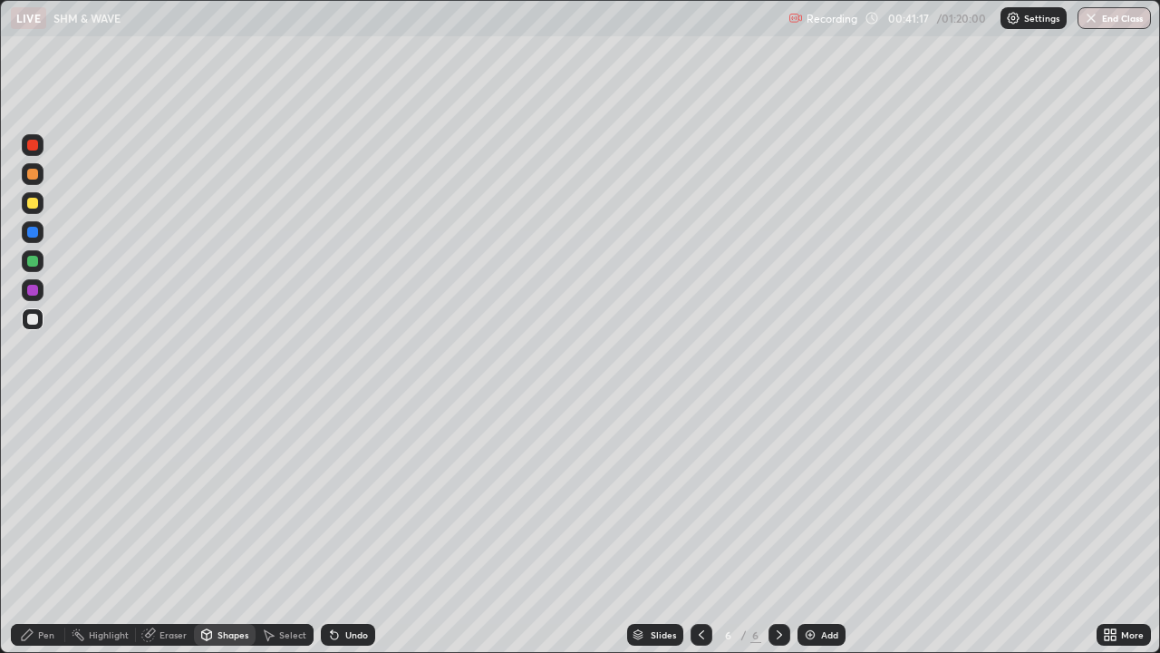
click at [50, 529] on div "Pen" at bounding box center [46, 634] width 16 height 9
click at [31, 261] on div at bounding box center [32, 261] width 11 height 11
click at [353, 529] on div "Undo" at bounding box center [356, 634] width 23 height 9
click at [32, 148] on div at bounding box center [32, 145] width 11 height 11
click at [819, 529] on div "Add" at bounding box center [822, 635] width 48 height 22
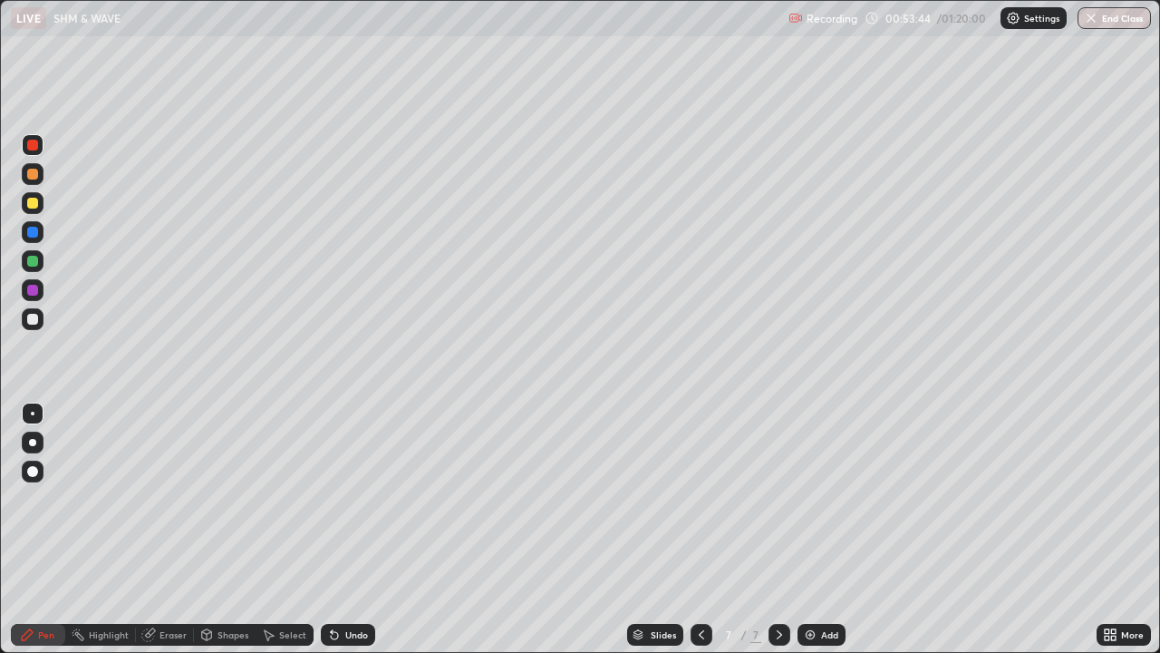
click at [35, 176] on div at bounding box center [32, 174] width 11 height 11
click at [30, 314] on div at bounding box center [32, 319] width 11 height 11
click at [341, 529] on div "Undo" at bounding box center [348, 635] width 54 height 22
click at [337, 529] on icon at bounding box center [334, 634] width 15 height 15
click at [342, 529] on div "Undo" at bounding box center [348, 635] width 54 height 22
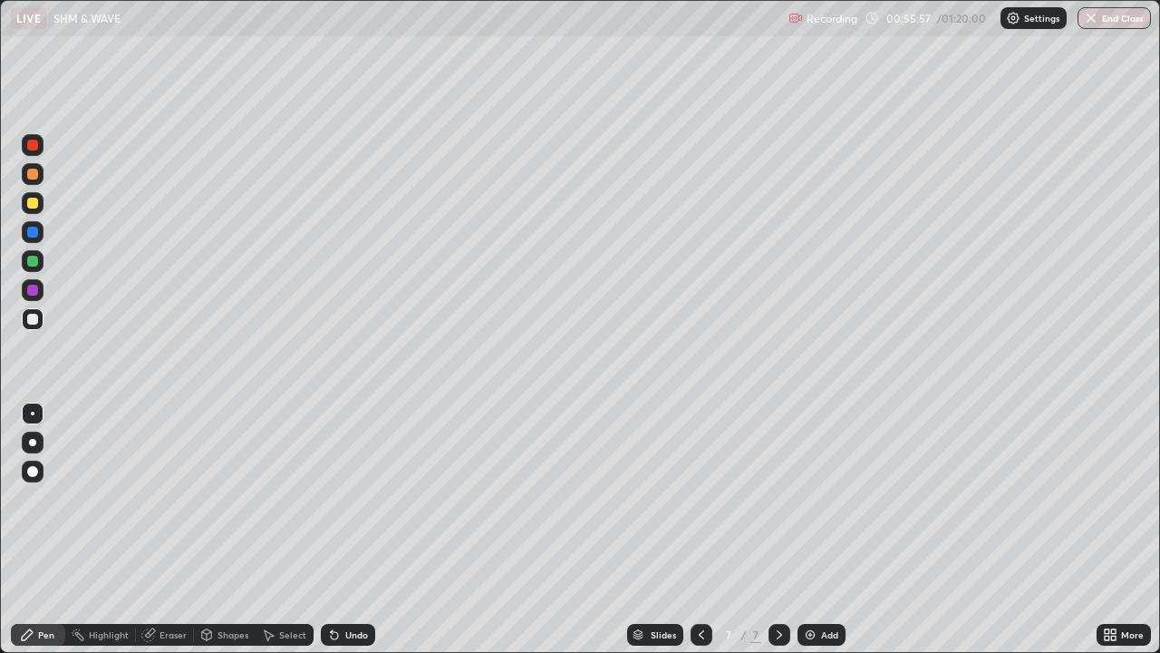
click at [339, 529] on div "Undo" at bounding box center [348, 635] width 54 height 22
click at [335, 529] on icon at bounding box center [334, 634] width 15 height 15
click at [818, 529] on div "Add" at bounding box center [822, 635] width 48 height 22
click at [33, 174] on div at bounding box center [32, 174] width 11 height 11
click at [345, 529] on div "Undo" at bounding box center [356, 634] width 23 height 9
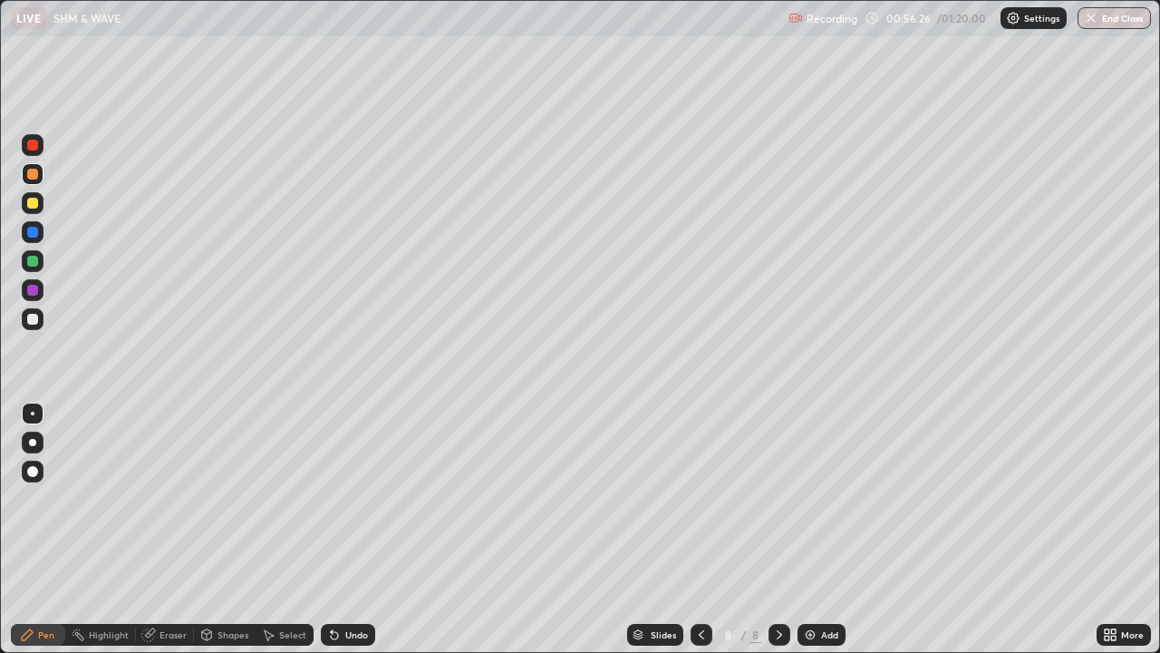
click at [345, 529] on div "Undo" at bounding box center [356, 634] width 23 height 9
click at [33, 207] on div at bounding box center [32, 203] width 11 height 11
click at [35, 263] on div at bounding box center [32, 261] width 11 height 11
click at [349, 529] on div "Undo" at bounding box center [356, 634] width 23 height 9
click at [31, 316] on div at bounding box center [32, 319] width 11 height 11
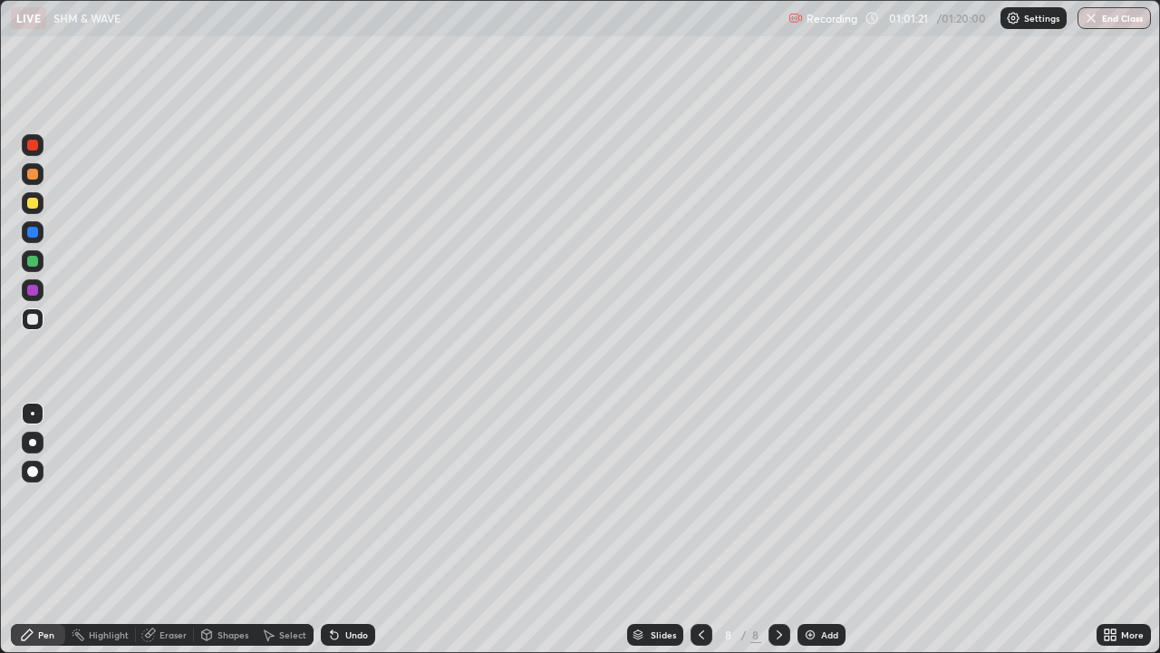
click at [337, 529] on icon at bounding box center [334, 634] width 15 height 15
click at [345, 529] on div "Undo" at bounding box center [356, 634] width 23 height 9
click at [706, 529] on icon at bounding box center [701, 634] width 15 height 15
click at [777, 529] on icon at bounding box center [779, 634] width 5 height 9
click at [815, 529] on img at bounding box center [810, 634] width 15 height 15
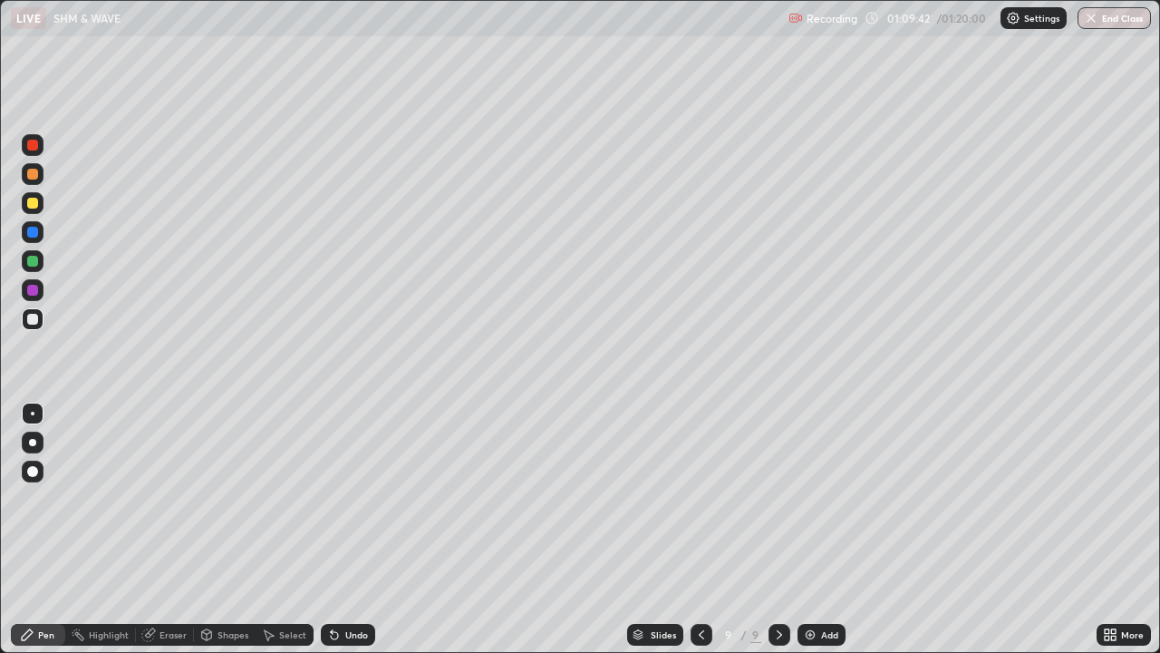
click at [32, 262] on div at bounding box center [32, 261] width 11 height 11
click at [32, 203] on div at bounding box center [32, 203] width 11 height 11
click at [35, 259] on div at bounding box center [32, 261] width 11 height 11
click at [821, 529] on div "Add" at bounding box center [829, 634] width 17 height 9
click at [1109, 21] on button "End Class" at bounding box center [1116, 18] width 72 height 22
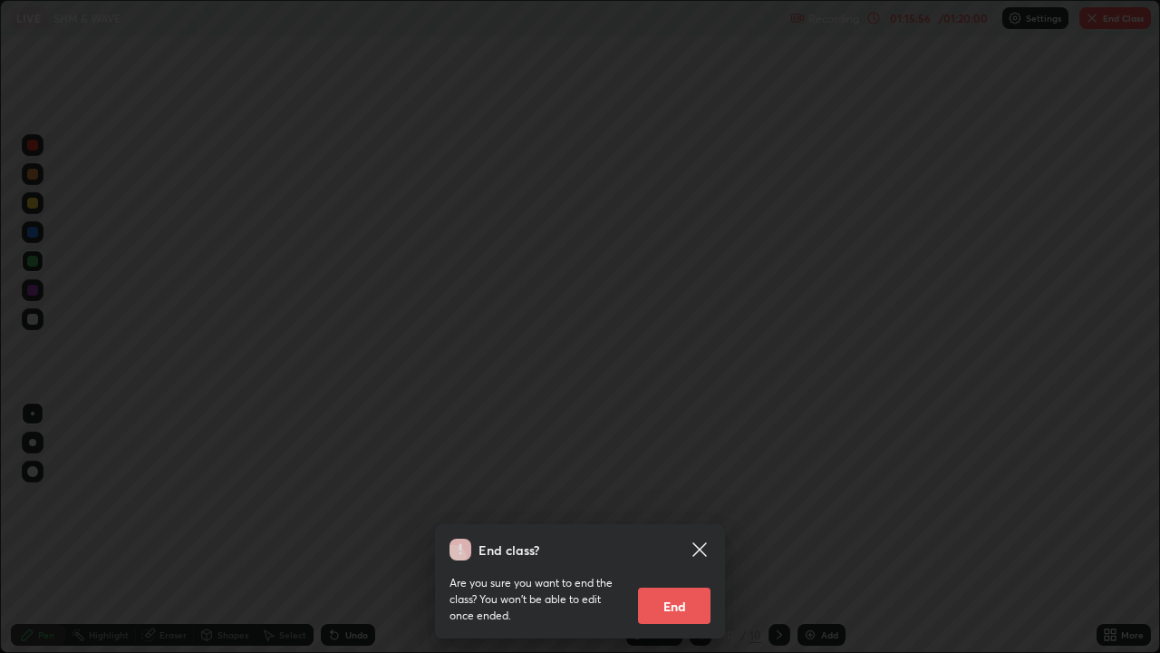
click at [682, 529] on button "End" at bounding box center [674, 606] width 73 height 36
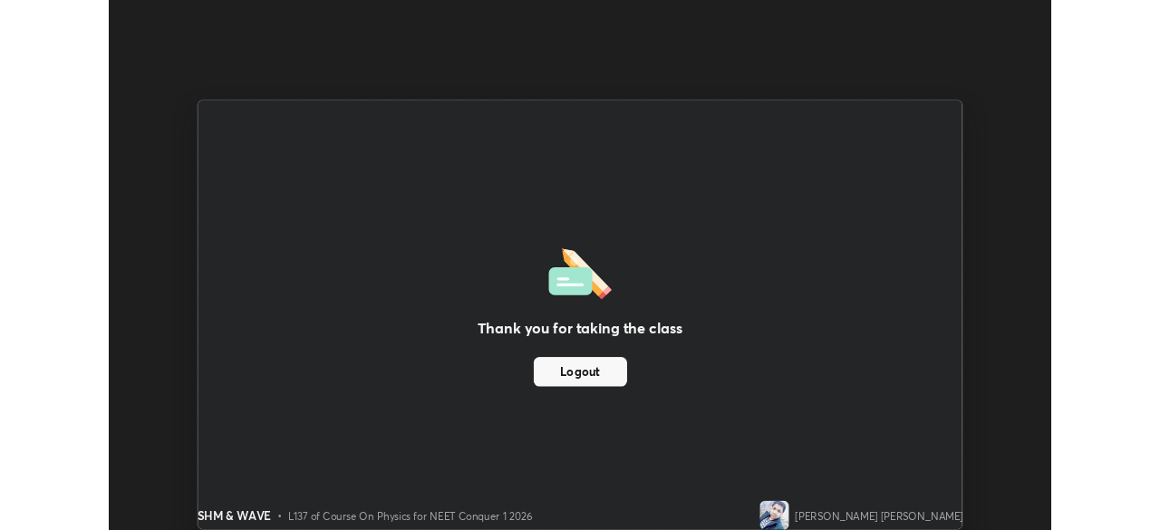
scroll to position [90133, 89503]
